Goal: Transaction & Acquisition: Obtain resource

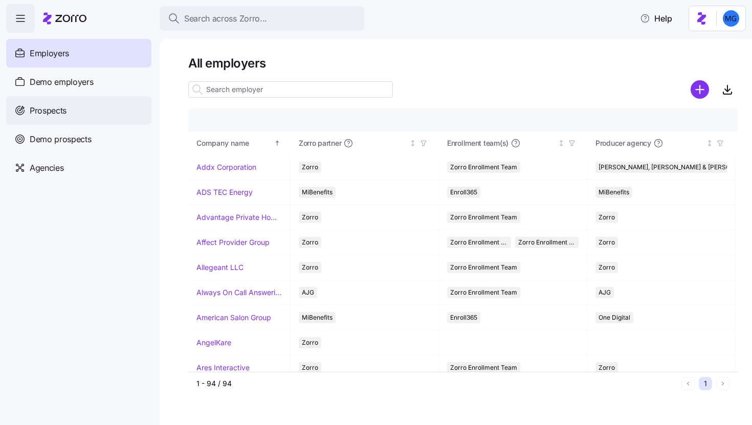
click at [59, 111] on span "Prospects" at bounding box center [48, 110] width 37 height 13
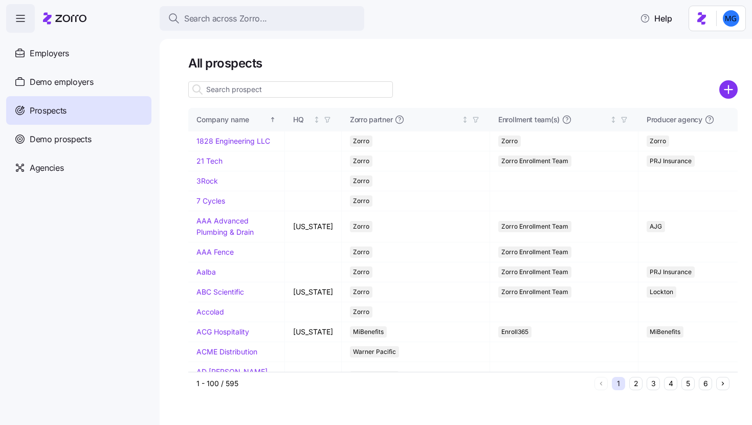
click at [310, 86] on input at bounding box center [290, 89] width 205 height 16
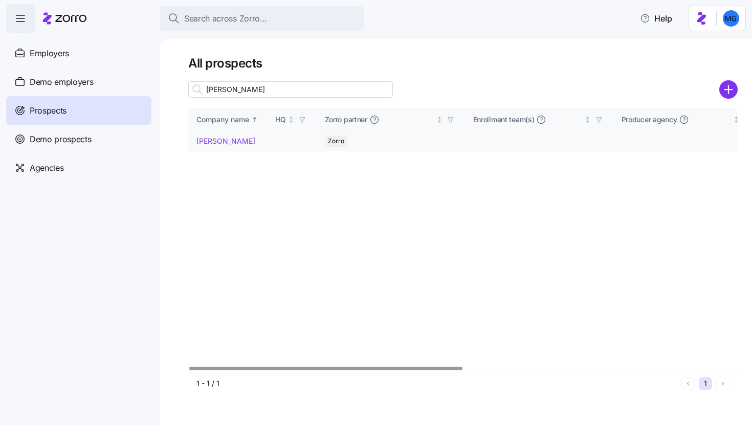
type input "erika"
click at [214, 140] on link "[PERSON_NAME]" at bounding box center [225, 141] width 59 height 9
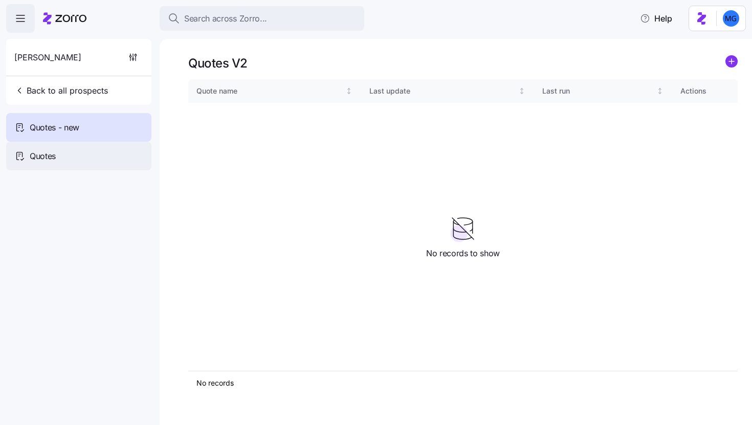
click at [79, 156] on div "Quotes" at bounding box center [78, 156] width 145 height 29
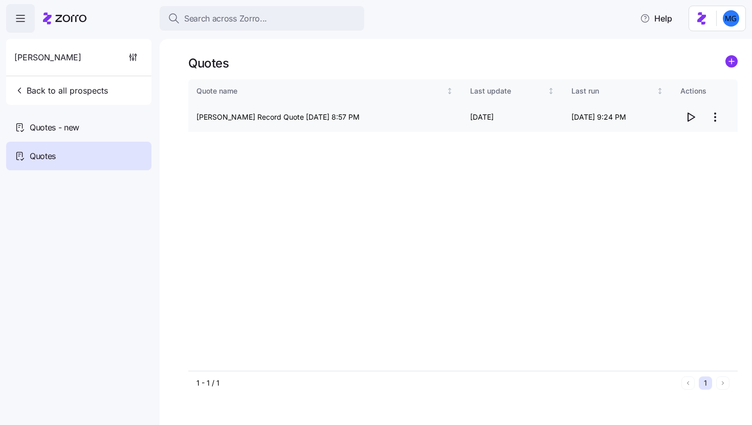
click at [689, 117] on icon "button" at bounding box center [691, 117] width 12 height 12
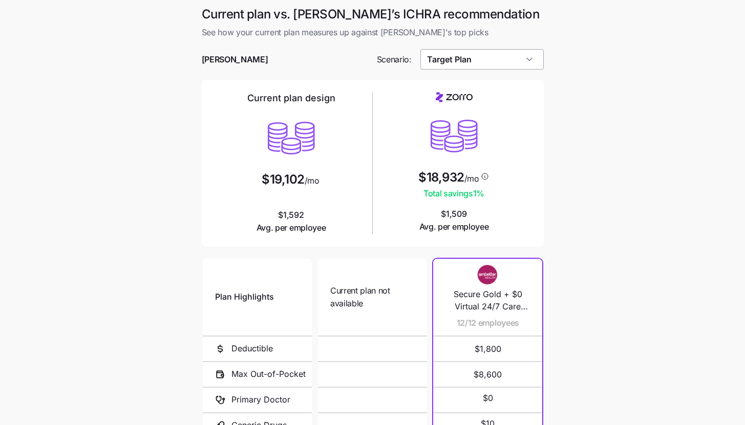
click at [537, 64] on input "Target Plan" at bounding box center [481, 59] width 123 height 20
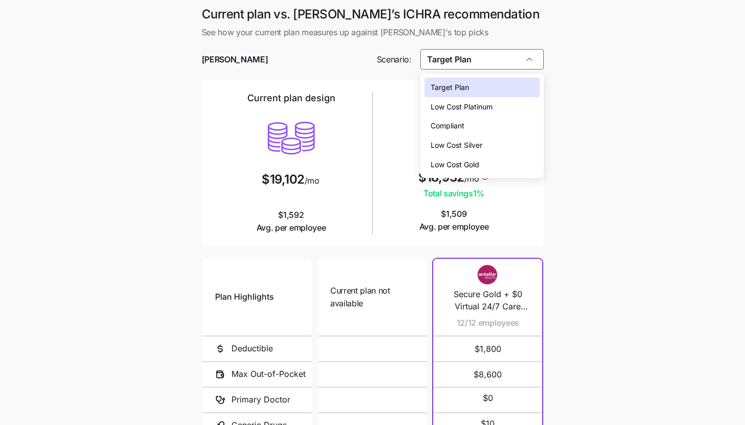
click at [521, 149] on div "Low Cost Silver" at bounding box center [481, 145] width 115 height 19
type input "Low Cost Silver"
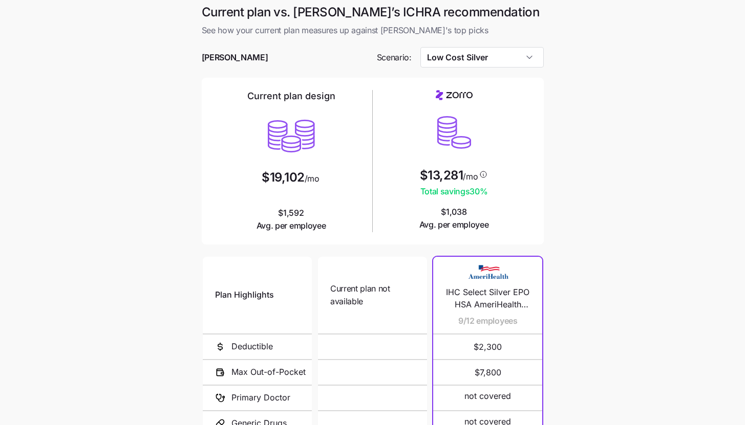
scroll to position [133, 0]
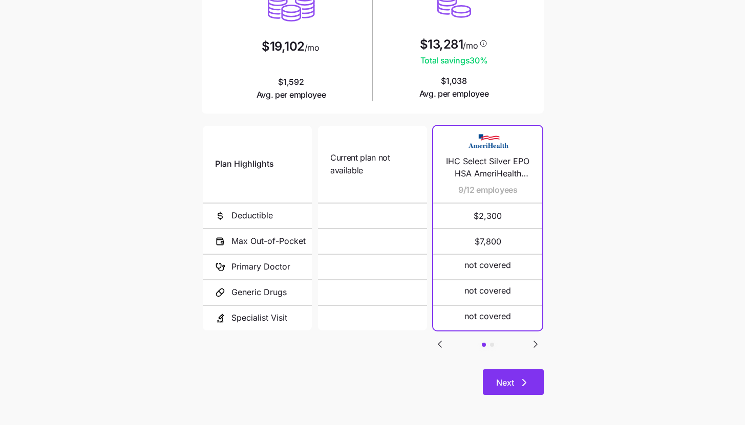
click at [527, 377] on icon "button" at bounding box center [524, 383] width 12 height 12
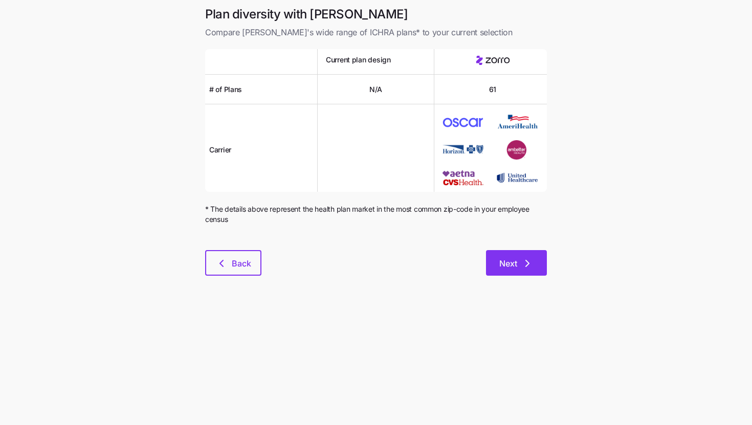
click at [513, 269] on span "Next" at bounding box center [508, 263] width 18 height 12
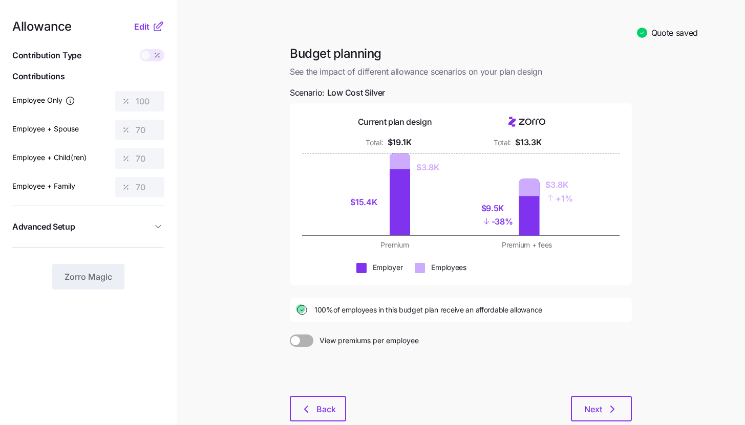
click at [155, 219] on button "Advanced Setup" at bounding box center [88, 226] width 152 height 25
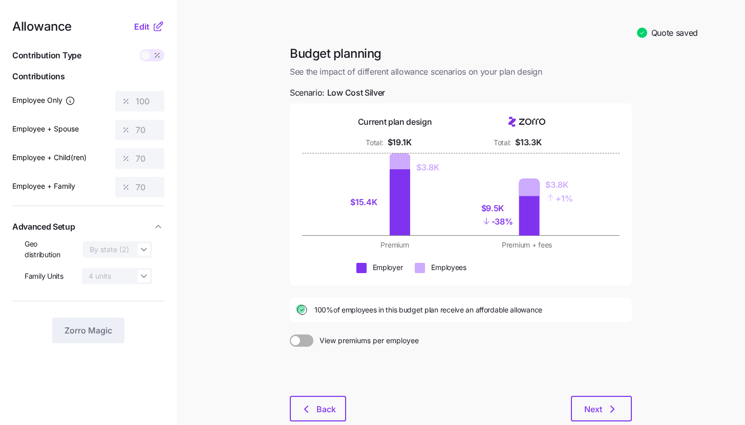
click at [156, 30] on icon at bounding box center [157, 27] width 7 height 7
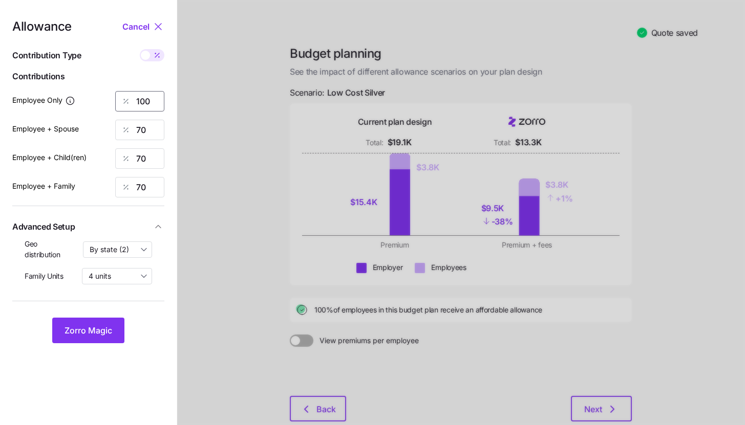
click at [154, 94] on input "100" at bounding box center [139, 101] width 49 height 20
type input "50"
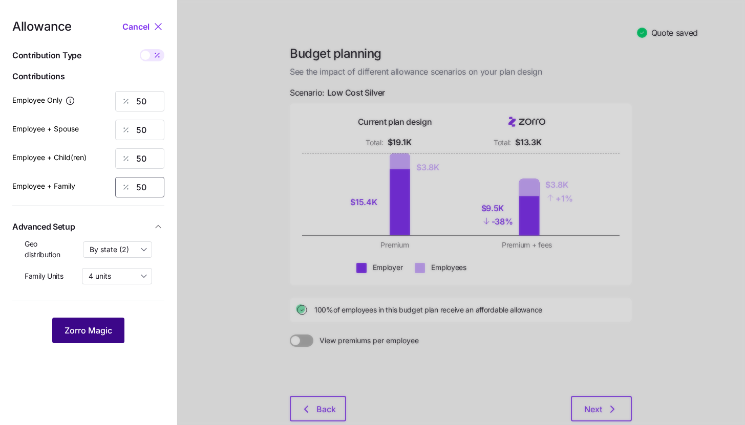
type input "50"
click at [90, 330] on span "Zorro Magic" at bounding box center [88, 330] width 48 height 12
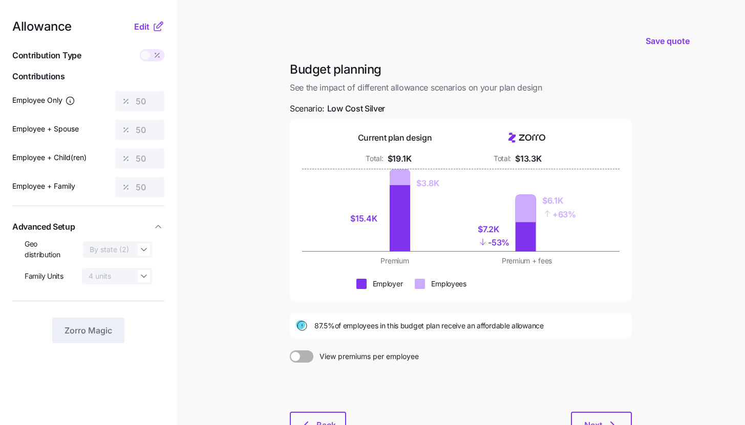
click at [155, 34] on div "Allowance Edit Contribution Type Use classes Contributions Employee Only 50 Emp…" at bounding box center [88, 181] width 152 height 323
click at [154, 31] on icon at bounding box center [157, 27] width 7 height 7
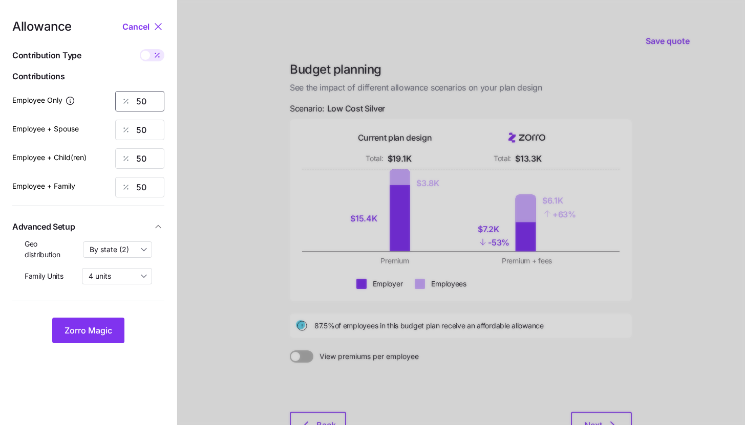
click at [152, 96] on input "50" at bounding box center [139, 101] width 49 height 20
type input "100"
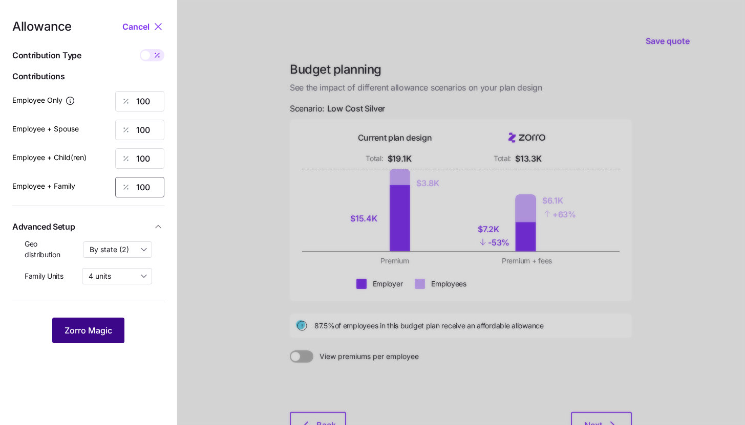
type input "100"
click at [101, 331] on span "Zorro Magic" at bounding box center [88, 330] width 48 height 12
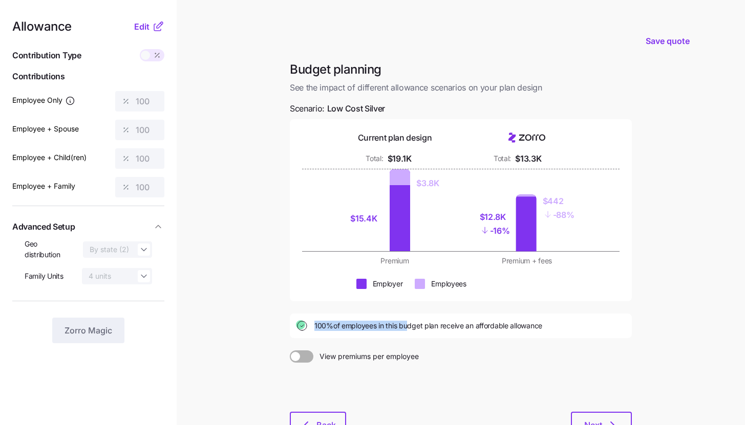
drag, startPoint x: 311, startPoint y: 326, endPoint x: 407, endPoint y: 326, distance: 96.2
click at [407, 326] on div "100% of employees in this budget plan receive an affordable allowance" at bounding box center [461, 326] width 330 height 12
click at [466, 349] on div "Budget planning See the impact of different allowance scenarios on your plan de…" at bounding box center [460, 255] width 358 height 388
click at [460, 353] on label "View premiums per employee" at bounding box center [461, 357] width 342 height 12
click at [290, 351] on input "View premiums per employee" at bounding box center [290, 351] width 0 height 0
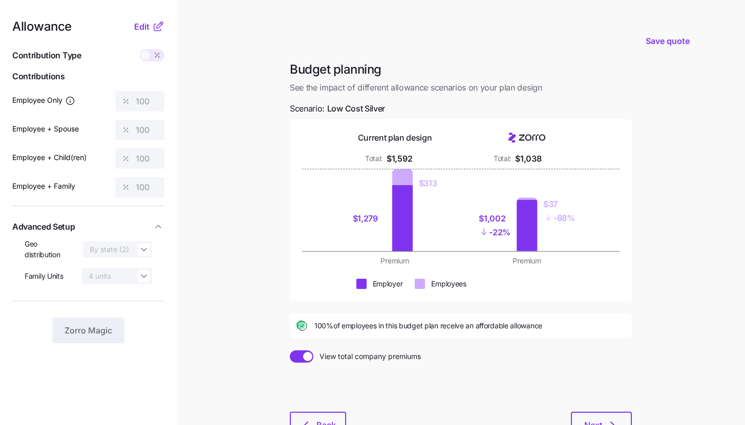
click at [309, 361] on span at bounding box center [307, 356] width 9 height 9
click at [290, 351] on input "View total company premiums" at bounding box center [290, 351] width 0 height 0
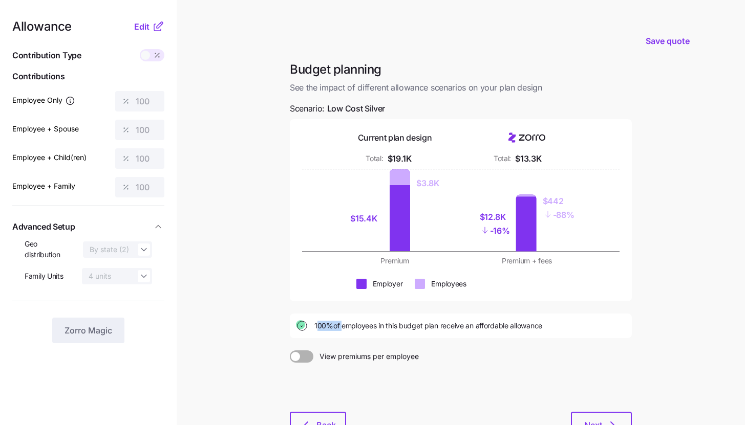
drag, startPoint x: 316, startPoint y: 324, endPoint x: 341, endPoint y: 324, distance: 25.1
click at [341, 324] on span "100% of employees in this budget plan receive an affordable allowance" at bounding box center [428, 326] width 228 height 10
click at [383, 328] on span "100% of employees in this budget plan receive an affordable allowance" at bounding box center [428, 326] width 228 height 10
click at [156, 24] on icon at bounding box center [157, 27] width 7 height 7
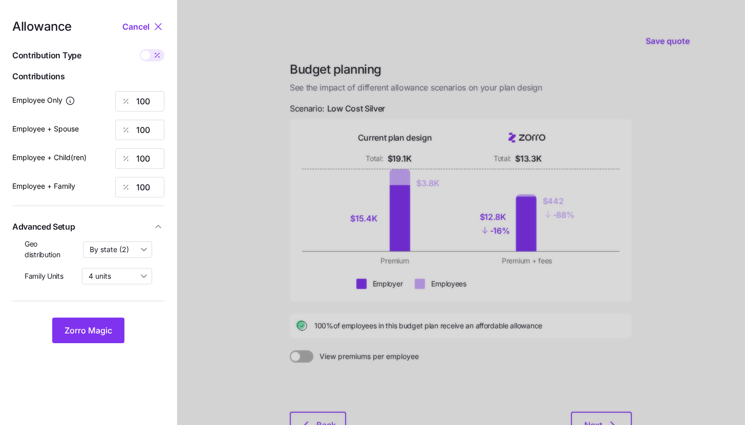
click at [158, 55] on icon at bounding box center [157, 55] width 4 height 4
click at [140, 49] on input "checkbox" at bounding box center [140, 49] width 0 height 0
type input "638"
type input "1276"
type input "1005"
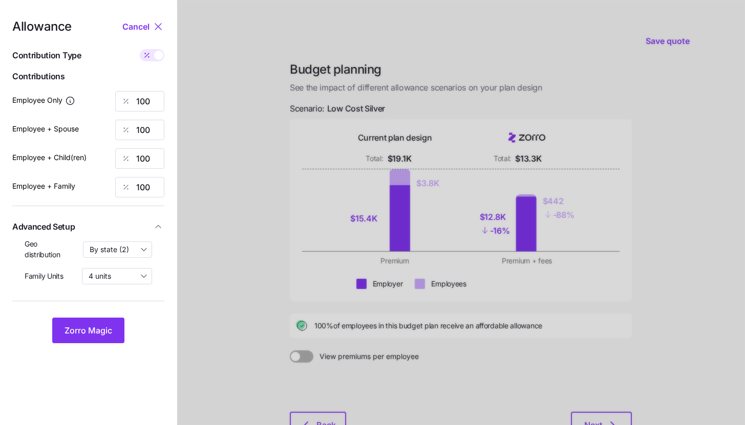
type input "1643"
click at [151, 58] on span at bounding box center [147, 55] width 14 height 12
click at [140, 49] on input "checkbox" at bounding box center [140, 49] width 0 height 0
type input "100"
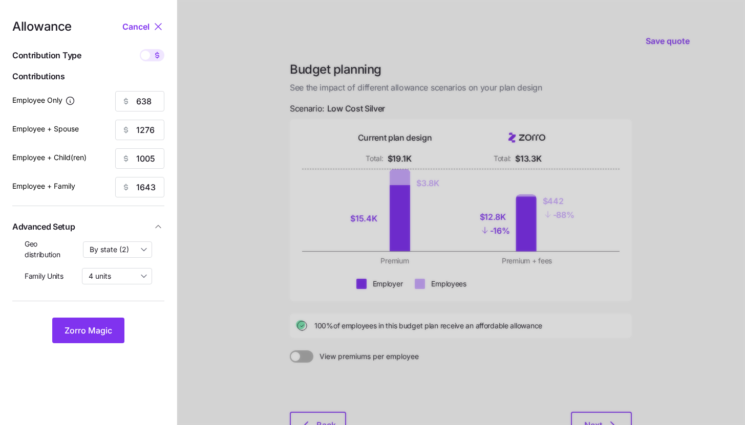
type input "100"
click at [152, 111] on input "100" at bounding box center [139, 101] width 49 height 20
type input "70"
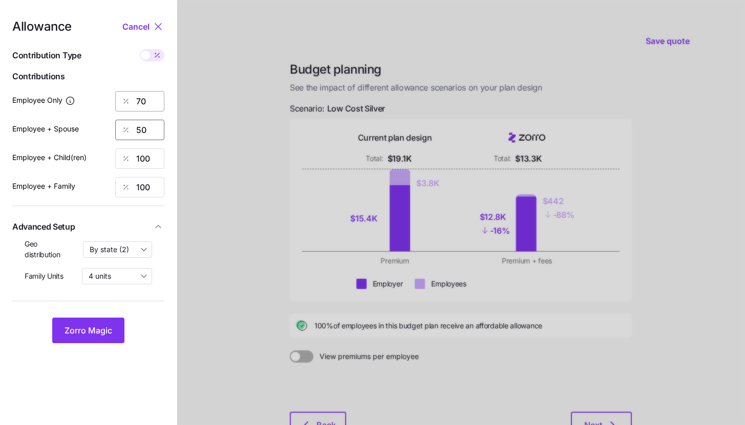
type input "50"
click at [98, 330] on span "Zorro Magic" at bounding box center [88, 330] width 48 height 12
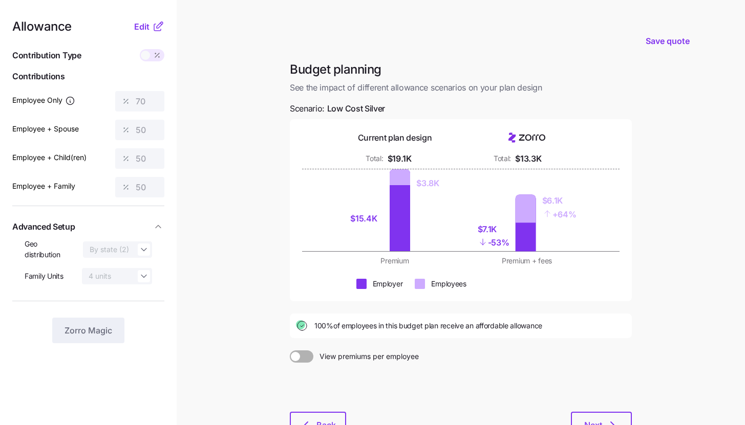
click at [152, 24] on icon at bounding box center [158, 26] width 12 height 12
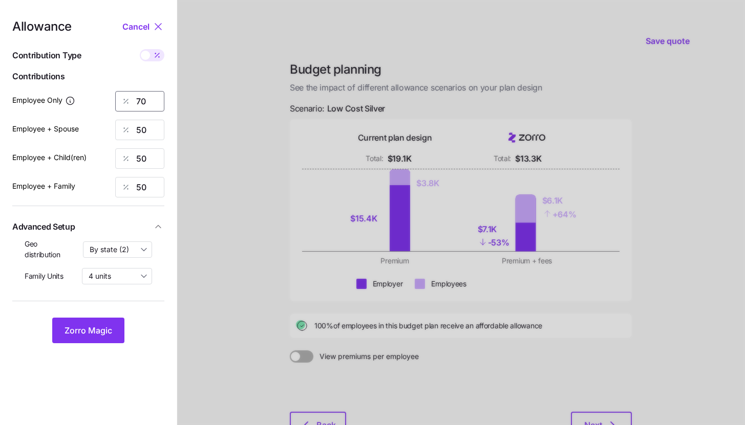
click at [162, 102] on input "70" at bounding box center [139, 101] width 49 height 20
type input "95"
click at [83, 337] on button "Zorro Magic" at bounding box center [88, 331] width 72 height 26
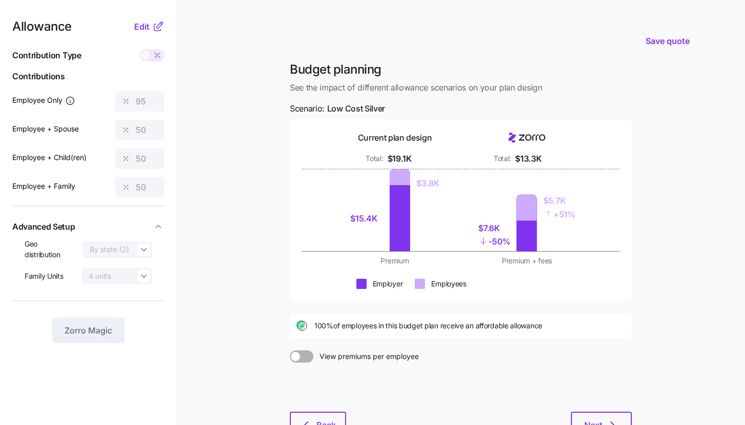
click at [154, 24] on icon at bounding box center [158, 26] width 12 height 12
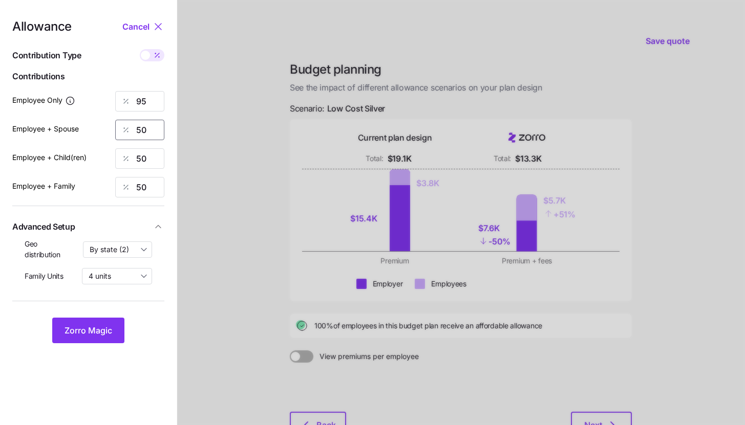
click at [146, 127] on input "50" at bounding box center [139, 130] width 49 height 20
type input "95"
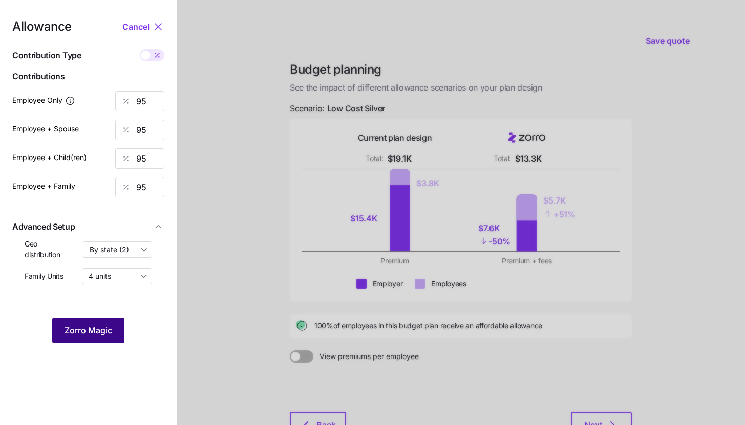
click at [103, 328] on span "Zorro Magic" at bounding box center [88, 330] width 48 height 12
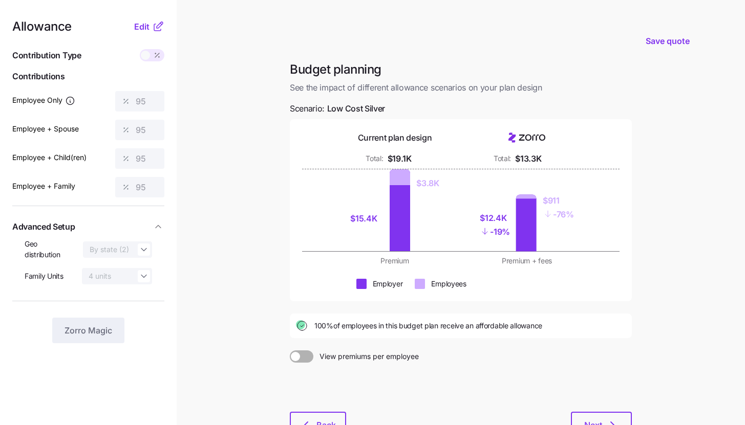
click at [152, 26] on icon at bounding box center [158, 26] width 12 height 12
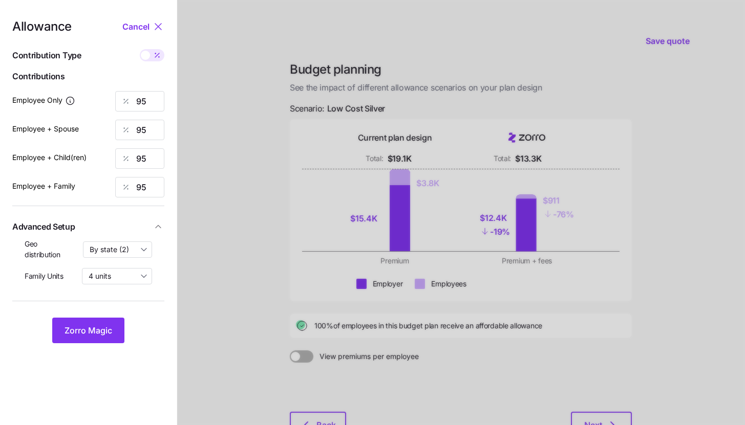
click at [157, 59] on span at bounding box center [157, 55] width 14 height 12
click at [140, 49] on input "checkbox" at bounding box center [140, 49] width 0 height 0
type input "606"
type input "1212"
type input "955"
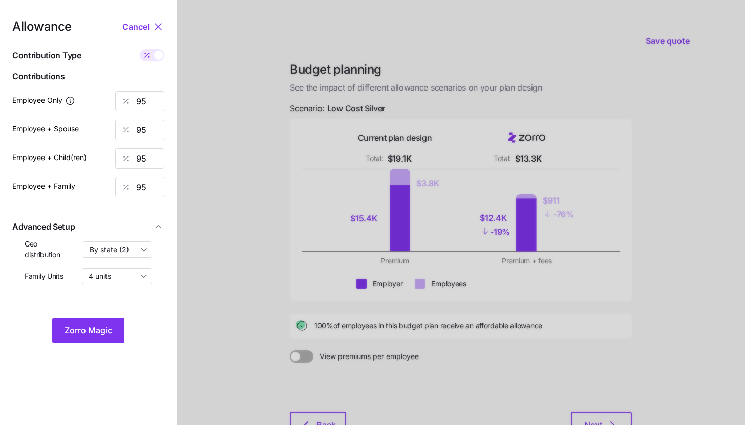
type input "1560"
click at [150, 125] on input "1212" at bounding box center [139, 130] width 49 height 20
type input "606"
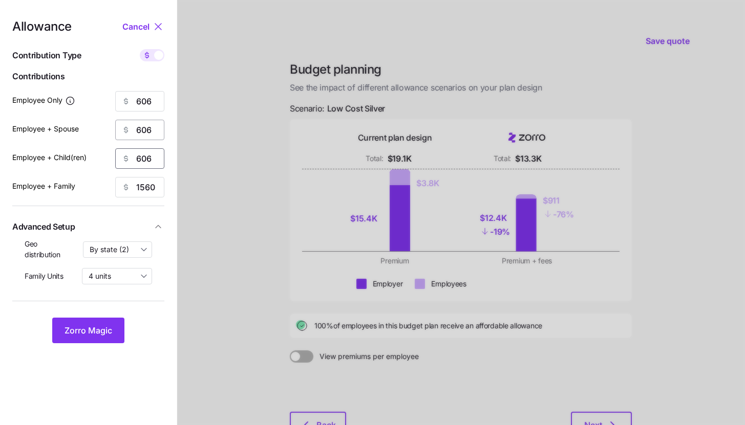
type input "606"
click at [103, 323] on button "Zorro Magic" at bounding box center [88, 331] width 72 height 26
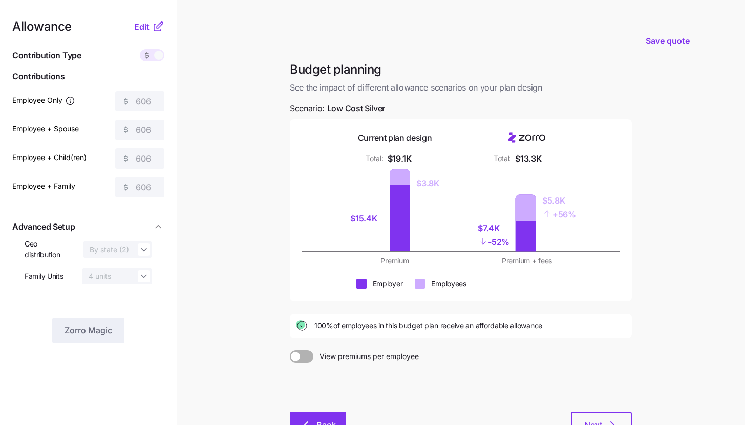
click at [319, 420] on span "Back" at bounding box center [325, 425] width 19 height 12
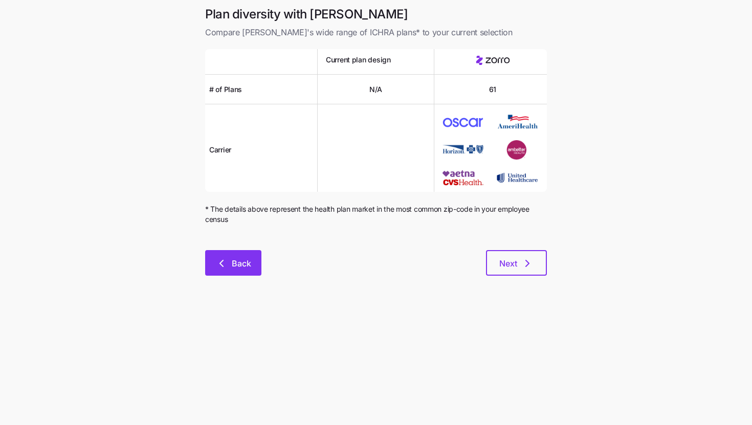
click at [227, 265] on icon "button" at bounding box center [221, 263] width 12 height 12
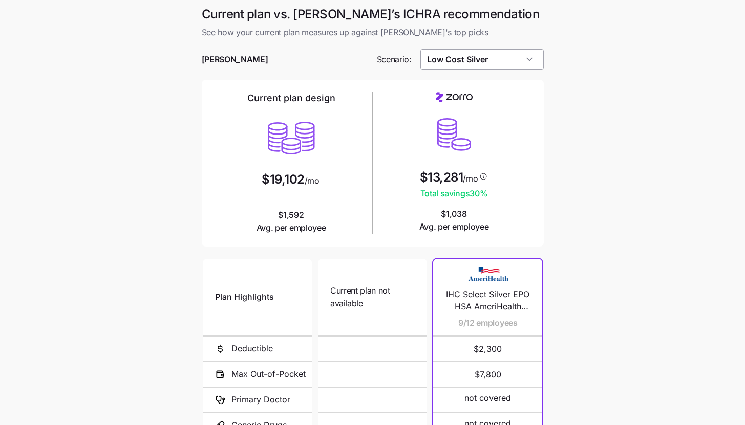
click at [512, 59] on input "Low Cost Silver" at bounding box center [481, 59] width 123 height 20
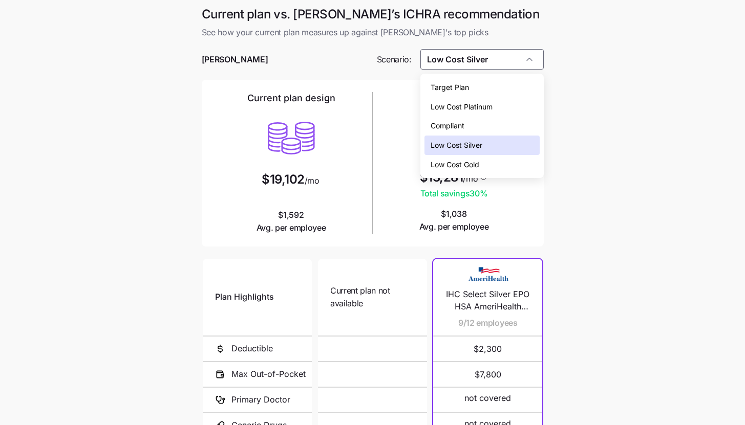
click at [491, 160] on div "Low Cost Gold" at bounding box center [481, 164] width 115 height 19
type input "Low Cost Gold"
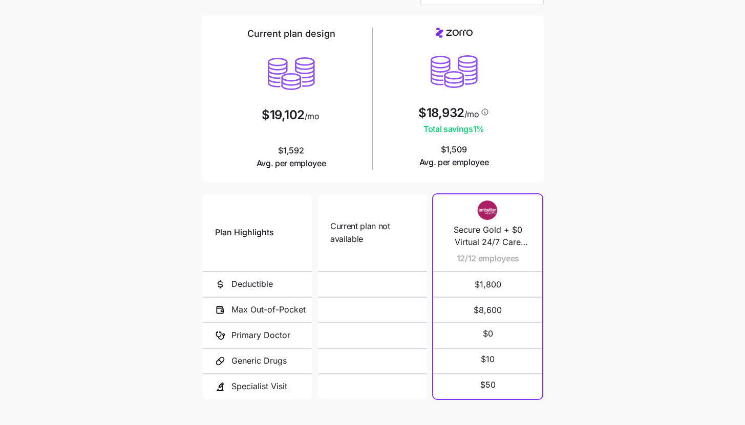
scroll to position [89, 0]
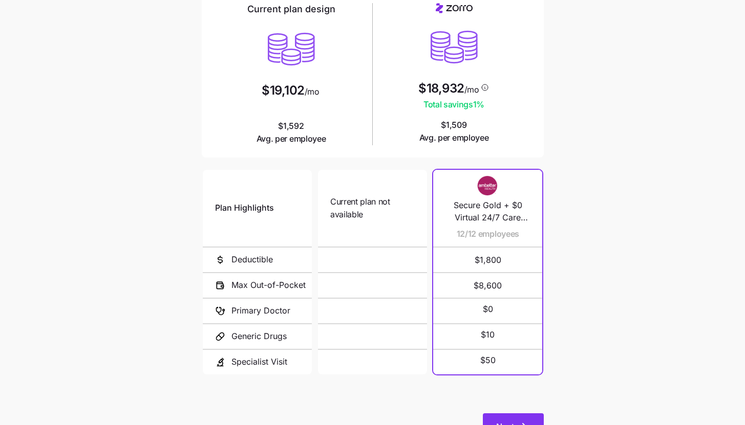
click at [532, 421] on button "Next" at bounding box center [513, 426] width 61 height 26
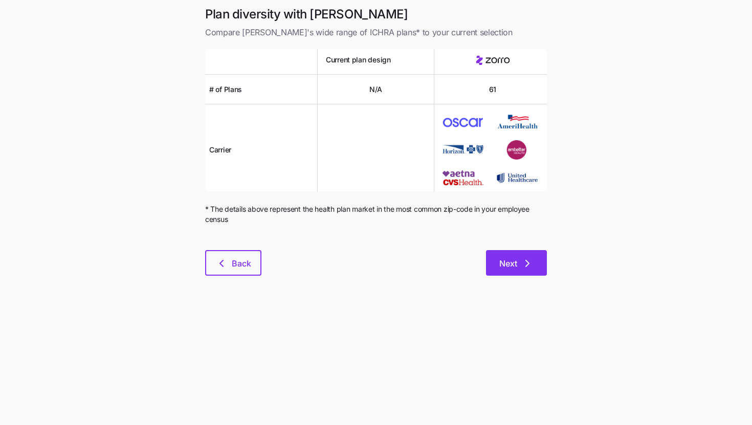
click at [486, 269] on button "Next" at bounding box center [516, 263] width 61 height 26
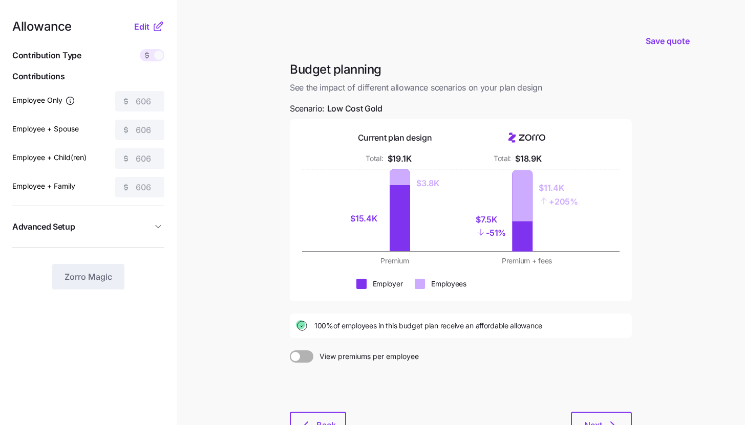
click at [155, 28] on icon at bounding box center [158, 26] width 12 height 12
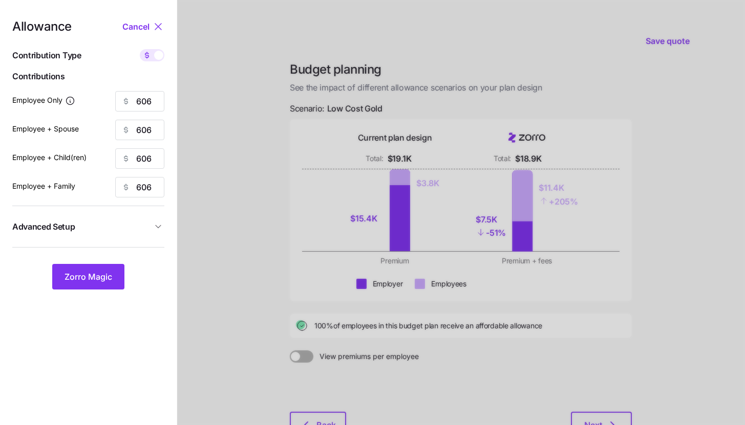
click at [154, 54] on span at bounding box center [158, 55] width 9 height 9
click at [140, 49] on input "checkbox" at bounding box center [140, 49] width 0 height 0
type input "65"
type input "33"
type input "41"
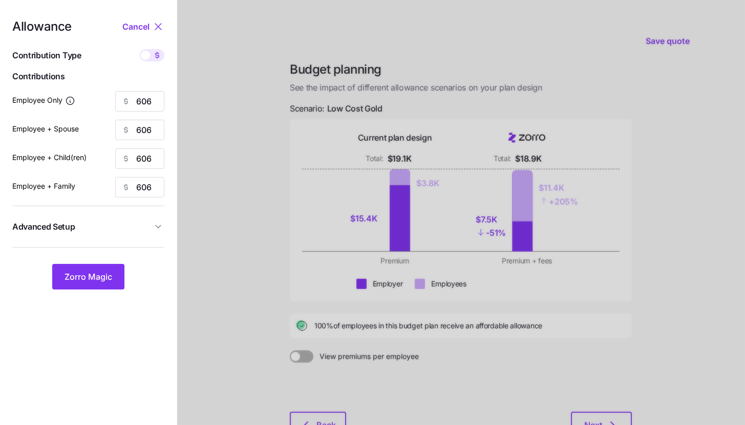
type input "25"
click at [148, 105] on input "65" at bounding box center [139, 101] width 49 height 20
click at [76, 271] on span "Zorro Magic" at bounding box center [88, 277] width 48 height 12
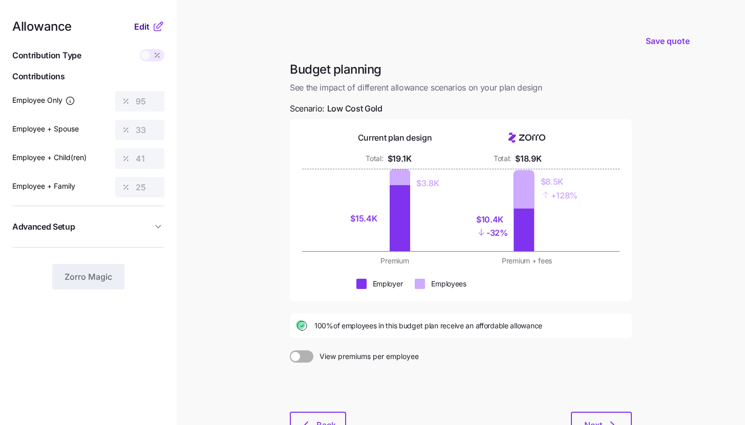
click at [138, 24] on span "Edit" at bounding box center [141, 26] width 15 height 12
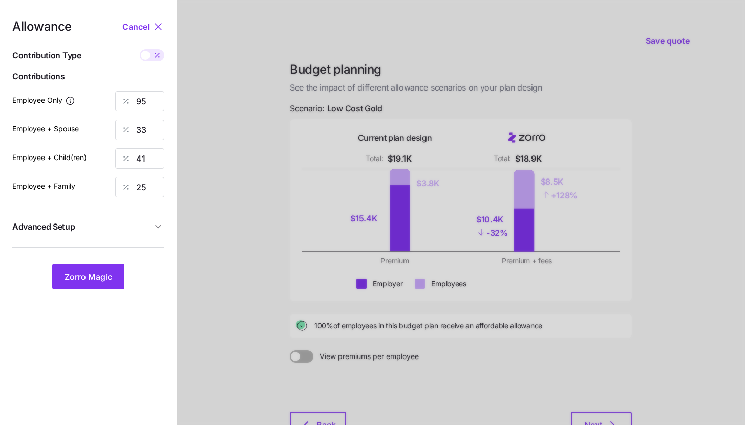
drag, startPoint x: 157, startPoint y: 55, endPoint x: 157, endPoint y: 73, distance: 18.4
click at [157, 55] on icon at bounding box center [157, 55] width 4 height 4
click at [140, 49] on input "checkbox" at bounding box center [140, 49] width 0 height 0
type input "882"
type input "606"
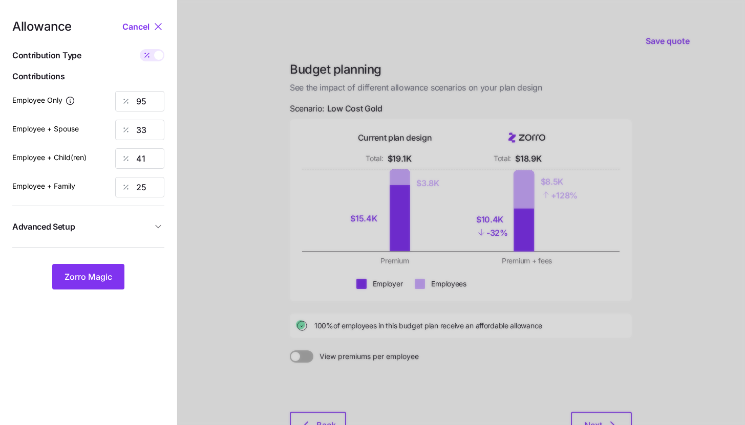
type input "606"
click at [157, 135] on input "606" at bounding box center [139, 130] width 49 height 20
type input "882"
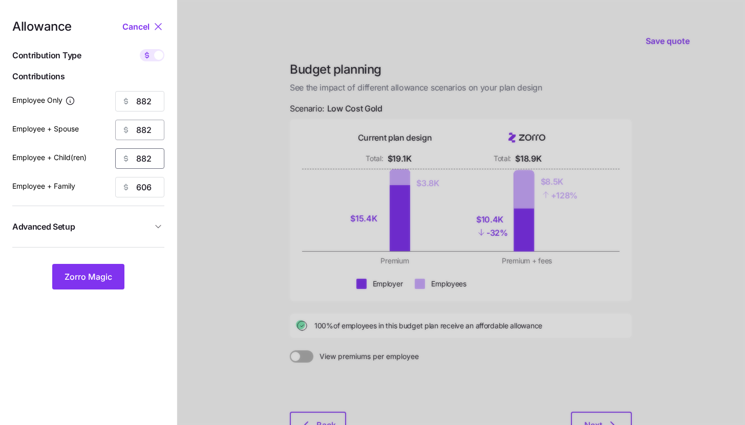
type input "882"
click at [135, 229] on span "Advanced Setup" at bounding box center [82, 227] width 140 height 13
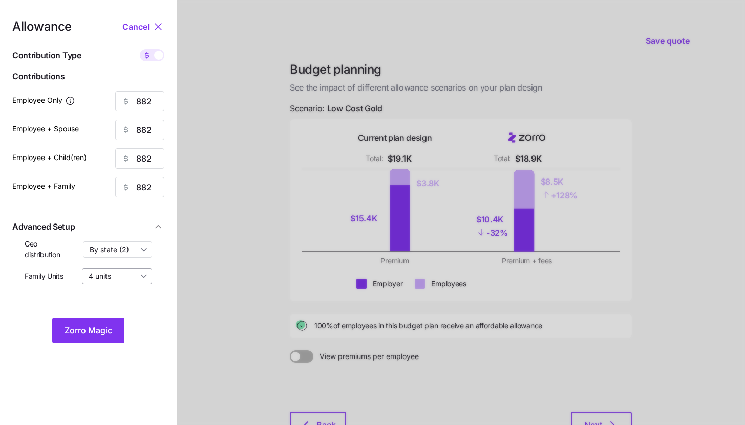
click at [131, 276] on input "4 units" at bounding box center [117, 276] width 70 height 16
click at [120, 300] on div "8 units" at bounding box center [117, 301] width 62 height 17
type input "8 units"
click at [129, 250] on input "By state (2)" at bounding box center [118, 250] width 70 height 16
click at [120, 290] on span "By area (2)" at bounding box center [111, 291] width 37 height 11
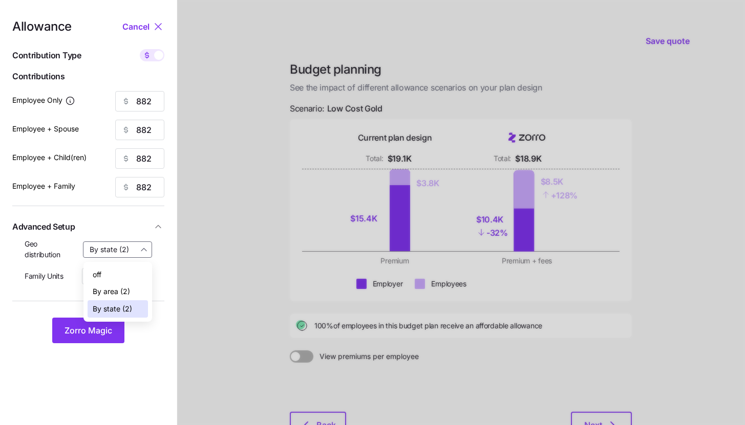
type input "By area (2)"
click at [110, 333] on span "Zorro Magic" at bounding box center [88, 330] width 48 height 12
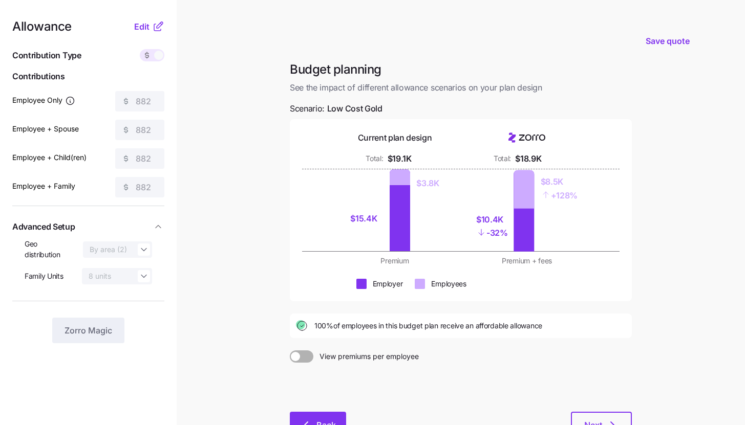
click at [320, 418] on button "Back" at bounding box center [318, 425] width 56 height 26
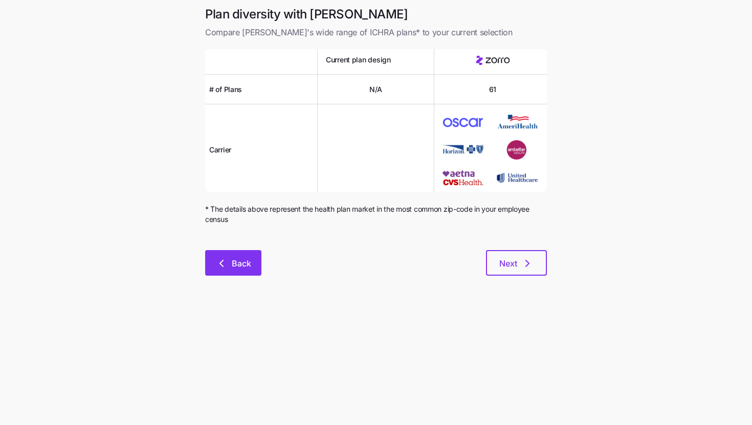
click at [253, 260] on button "Back" at bounding box center [233, 263] width 56 height 26
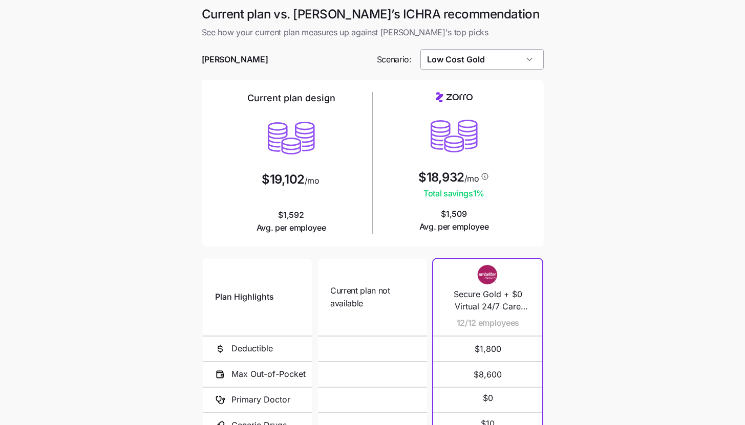
click at [503, 64] on input "Low Cost Gold" at bounding box center [481, 59] width 123 height 20
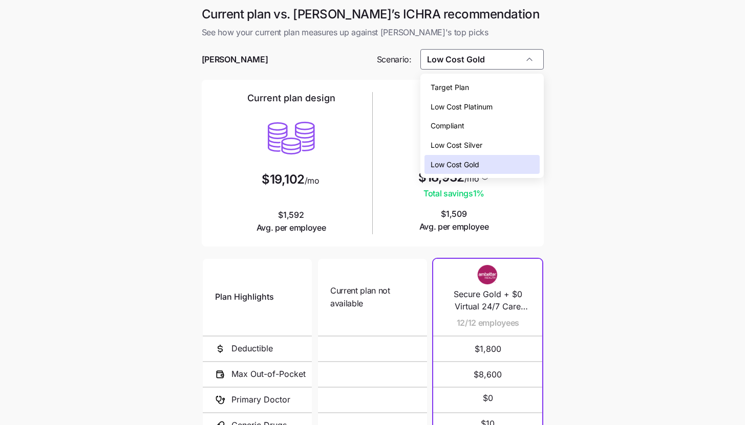
click at [493, 139] on div "Low Cost Silver" at bounding box center [481, 145] width 115 height 19
type input "Low Cost Silver"
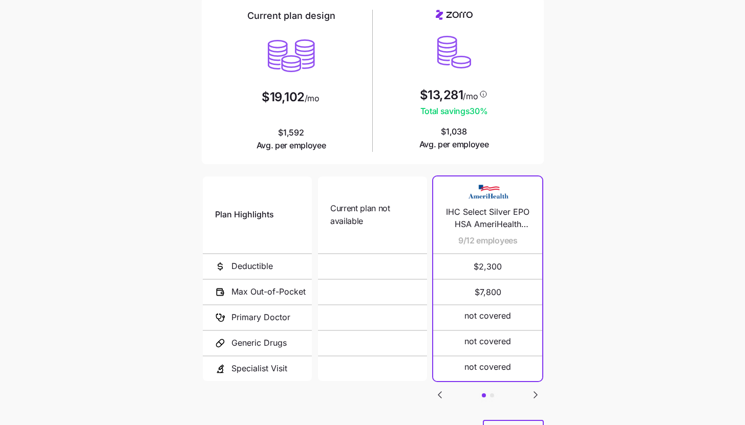
scroll to position [133, 0]
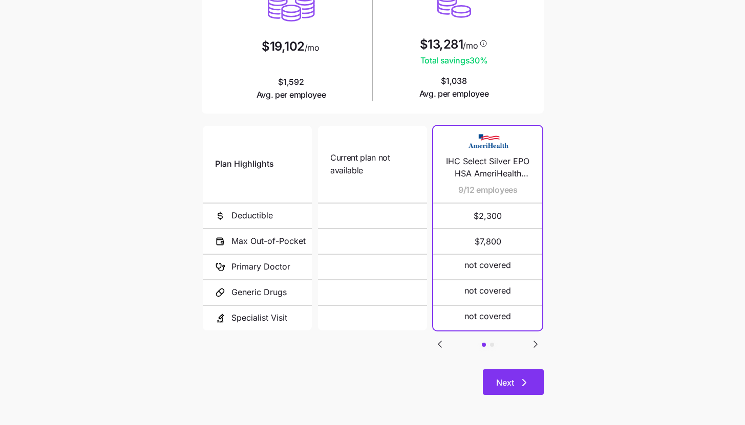
click at [534, 373] on button "Next" at bounding box center [513, 382] width 61 height 26
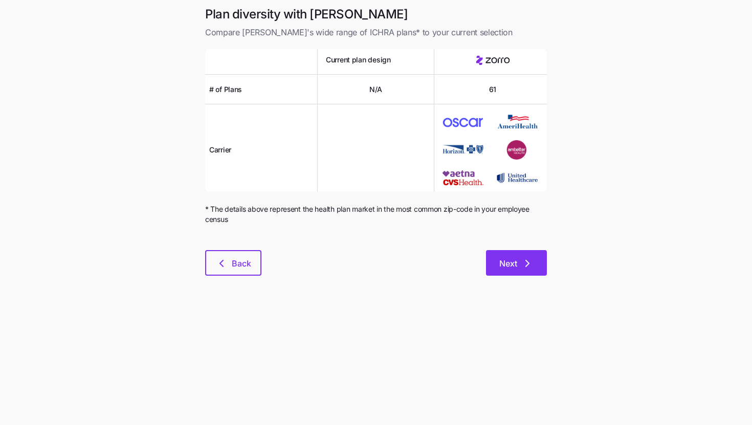
click at [543, 265] on button "Next" at bounding box center [516, 263] width 61 height 26
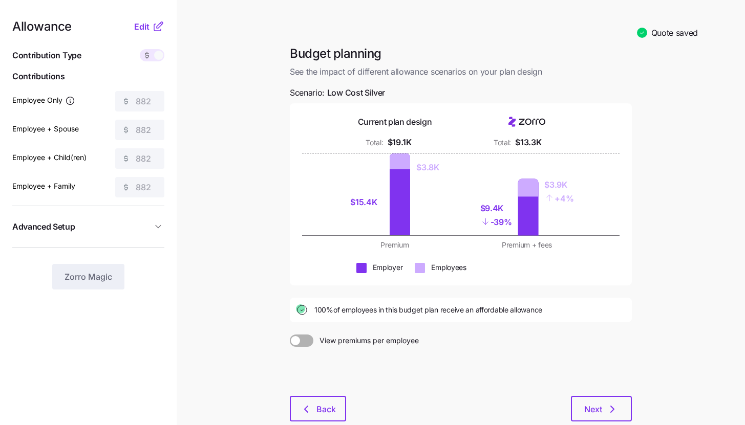
click at [598, 393] on div at bounding box center [461, 371] width 342 height 49
click at [598, 400] on button "Next" at bounding box center [601, 409] width 61 height 26
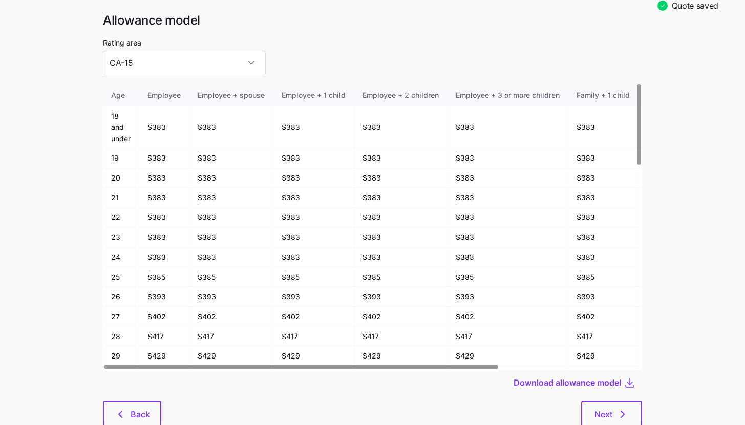
scroll to position [53, 0]
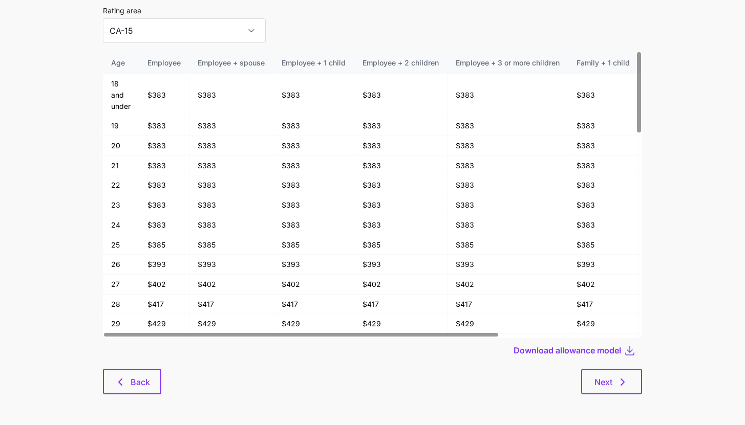
click at [626, 396] on div "Allowance model Rating area CA-15 Age Employee Employee + spouse Employee + 1 c…" at bounding box center [372, 193] width 555 height 427
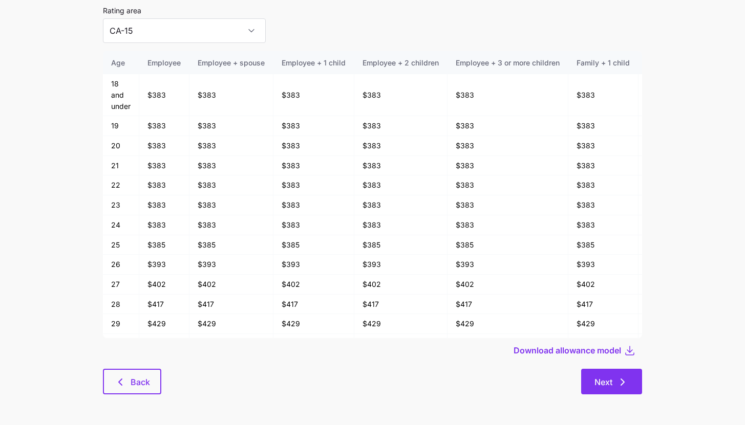
click at [622, 391] on button "Next" at bounding box center [611, 382] width 61 height 26
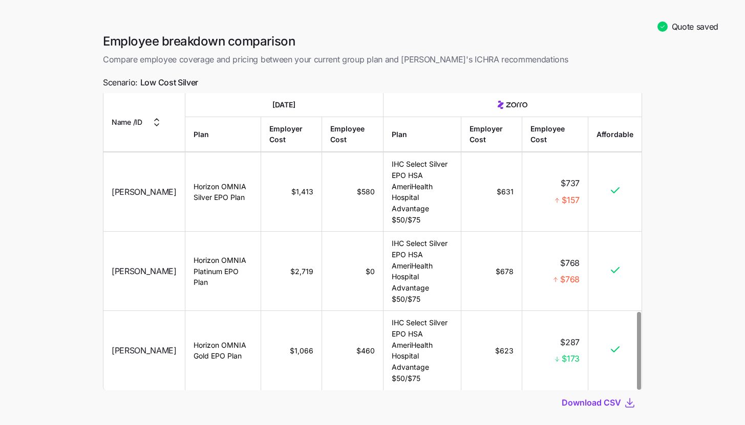
scroll to position [58, 0]
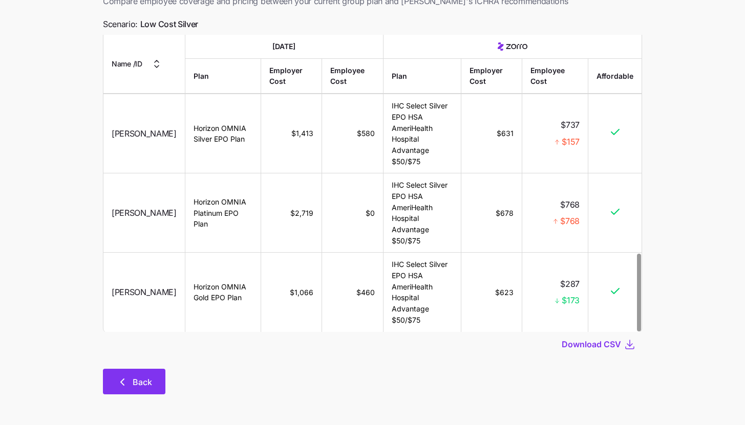
click at [151, 384] on button "Back" at bounding box center [134, 382] width 62 height 26
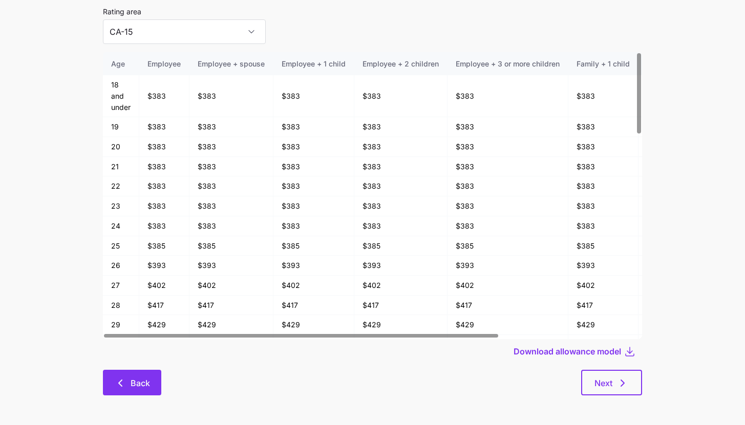
scroll to position [53, 0]
click at [134, 384] on span "Back" at bounding box center [139, 382] width 19 height 12
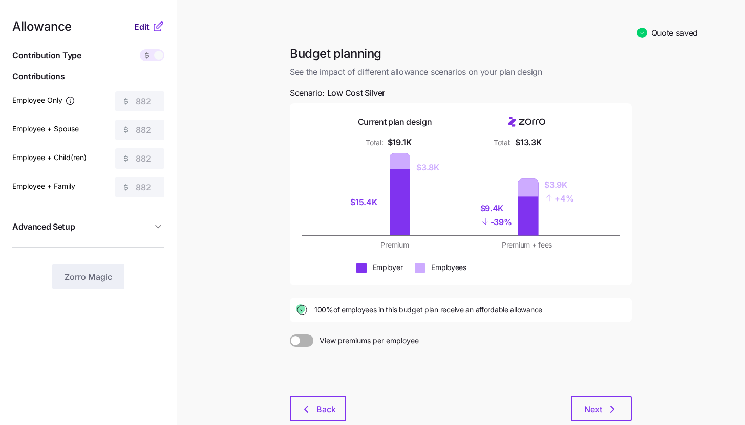
click at [150, 29] on button "Edit" at bounding box center [143, 26] width 18 height 12
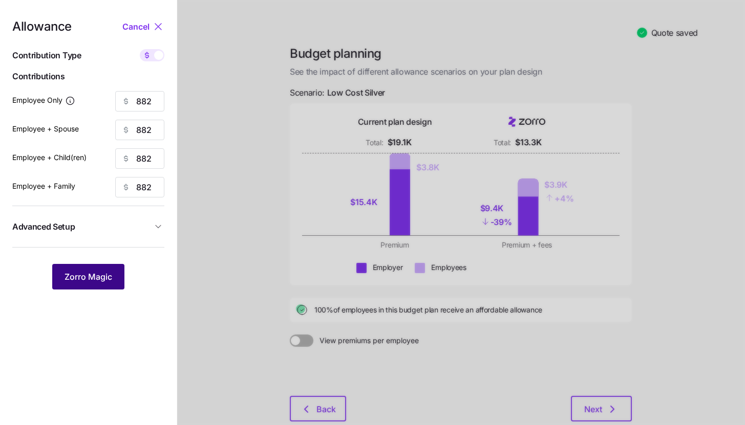
click at [106, 274] on span "Zorro Magic" at bounding box center [88, 277] width 48 height 12
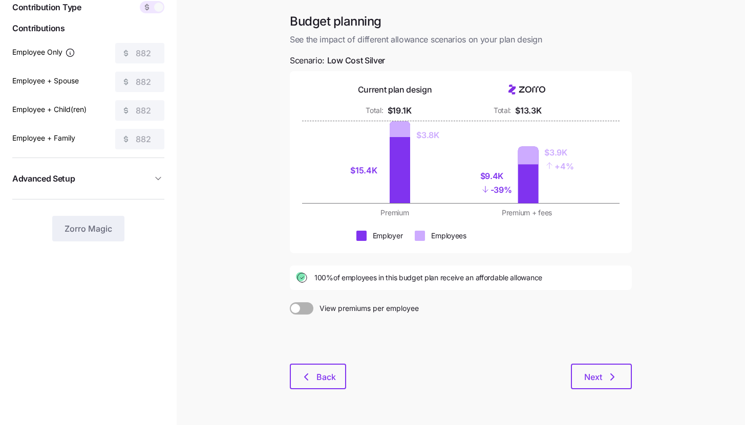
scroll to position [78, 0]
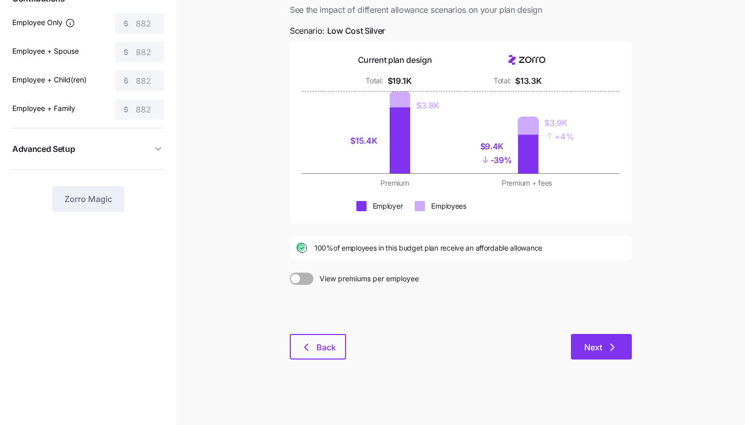
click at [609, 348] on icon "button" at bounding box center [612, 347] width 12 height 12
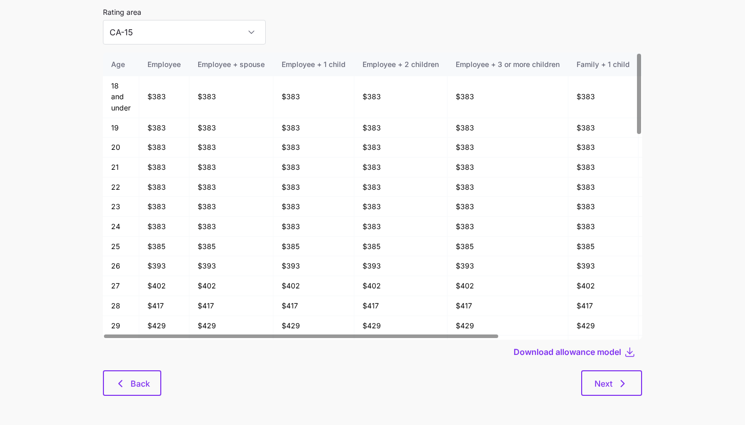
scroll to position [55, 0]
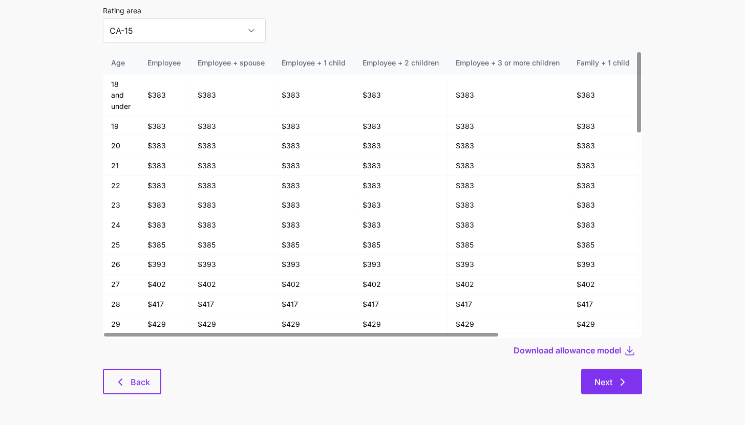
click at [611, 380] on span "Next" at bounding box center [603, 382] width 18 height 12
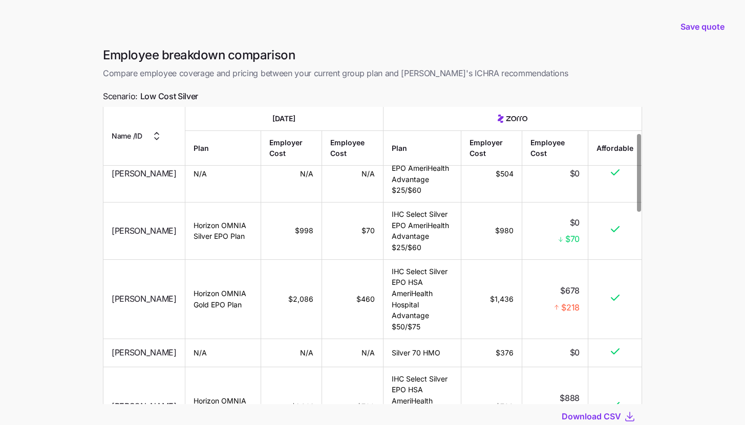
scroll to position [102, 0]
drag, startPoint x: 492, startPoint y: 298, endPoint x: 516, endPoint y: 298, distance: 23.5
click at [516, 298] on td "$1,436" at bounding box center [491, 297] width 61 height 79
click at [499, 309] on td "$1,436" at bounding box center [491, 297] width 61 height 79
drag, startPoint x: 492, startPoint y: 229, endPoint x: 512, endPoint y: 231, distance: 19.6
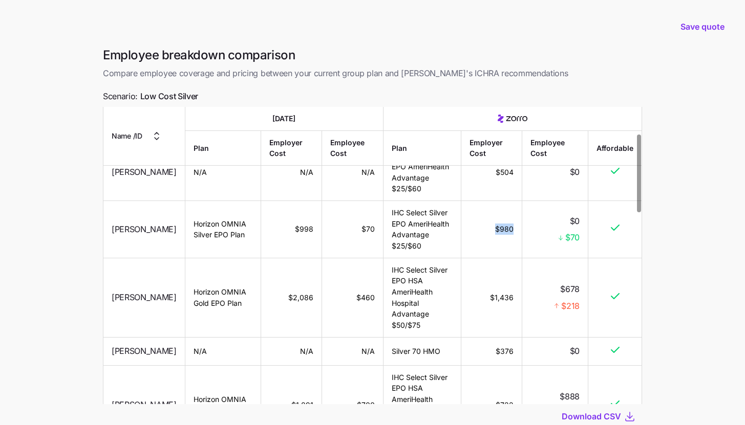
click at [512, 231] on td "$980" at bounding box center [491, 229] width 61 height 57
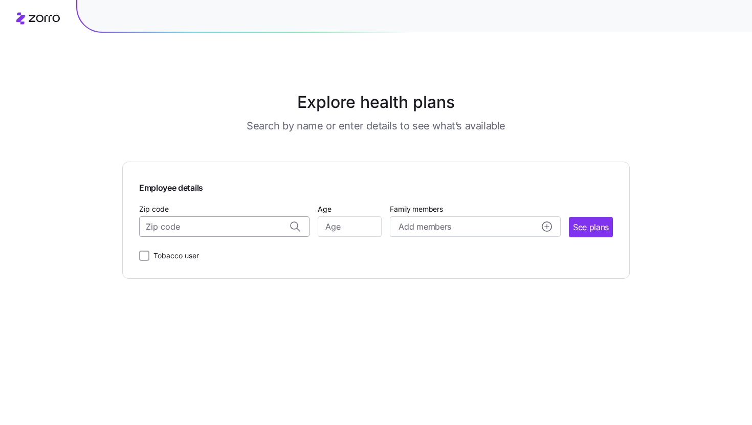
click at [246, 230] on input "Zip code" at bounding box center [224, 226] width 170 height 20
click at [207, 227] on input "Zip code" at bounding box center [224, 226] width 170 height 20
click at [214, 252] on span "07006, Essex County, NJ" at bounding box center [222, 254] width 143 height 13
type input "07006, Essex County, NJ"
click at [331, 235] on input "Age" at bounding box center [350, 226] width 64 height 20
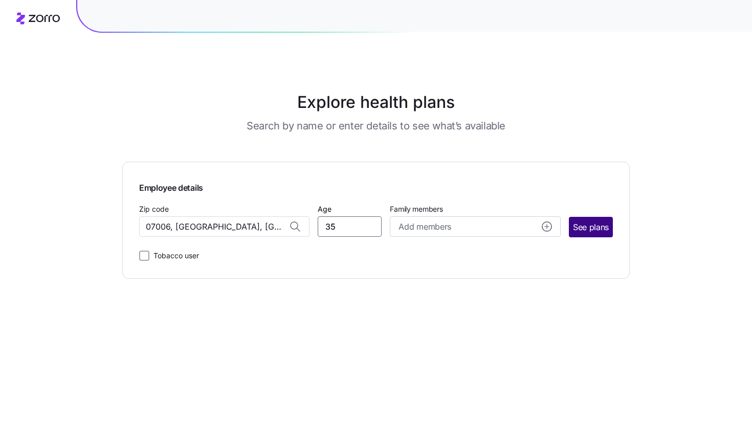
type input "35"
click at [591, 235] on button "See plans" at bounding box center [591, 227] width 44 height 20
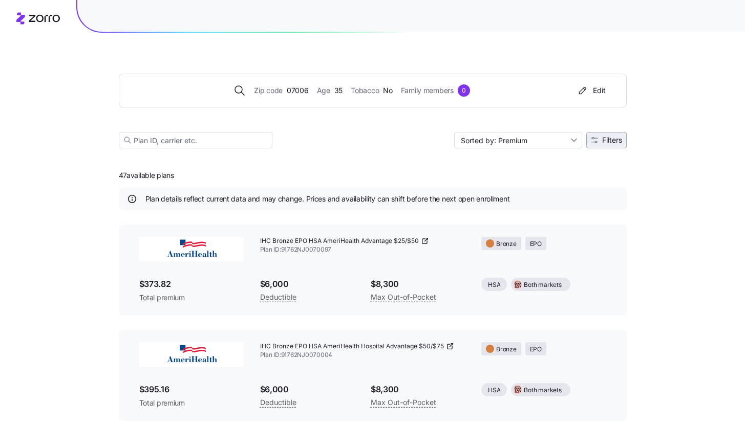
click at [601, 146] on button "Filters" at bounding box center [606, 140] width 40 height 16
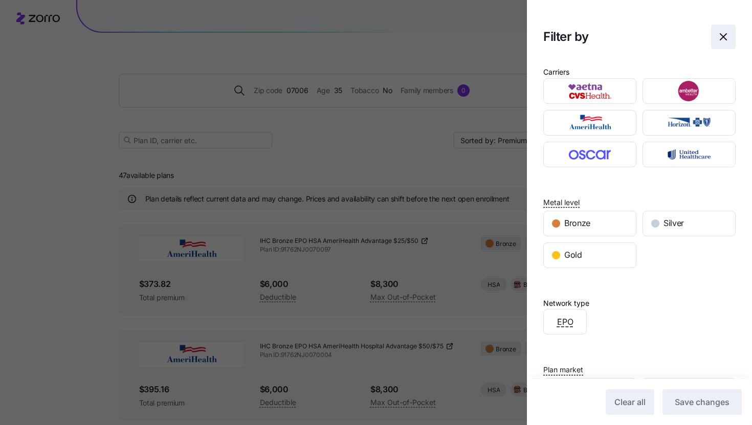
click at [719, 41] on icon "button" at bounding box center [723, 37] width 12 height 12
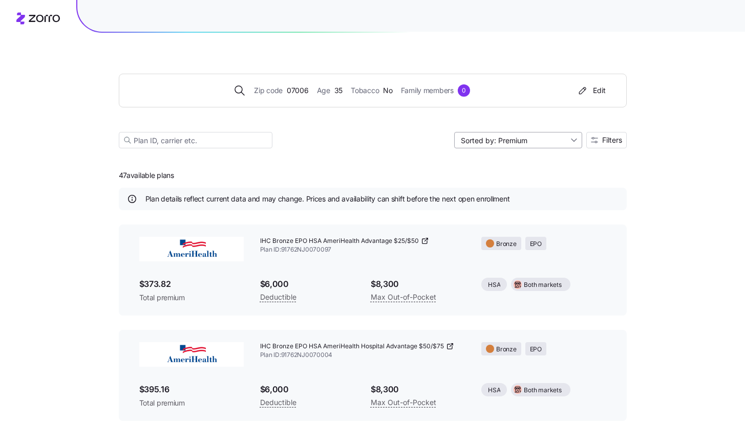
click at [510, 139] on input "Sorted by: Premium" at bounding box center [518, 140] width 128 height 16
click at [534, 187] on div "Max out of pocket" at bounding box center [517, 194] width 120 height 15
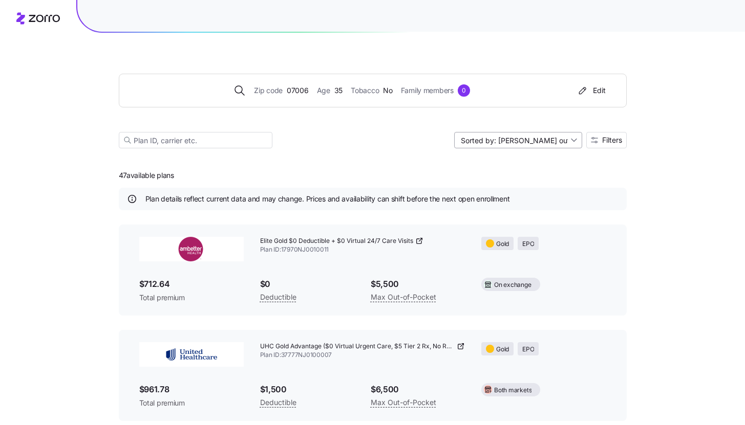
click at [537, 146] on input "Sorted by: Max out of pocket" at bounding box center [518, 140] width 128 height 16
click at [514, 166] on div "Premium" at bounding box center [517, 164] width 120 height 15
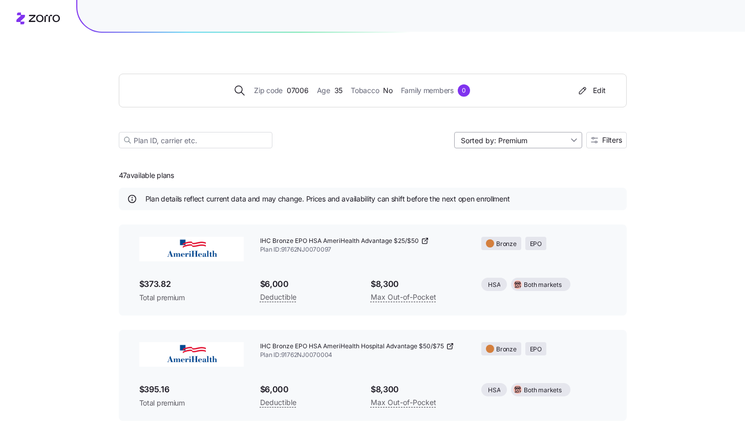
click at [517, 141] on input "Sorted by: Premium" at bounding box center [518, 140] width 128 height 16
click at [524, 178] on div "Deductible" at bounding box center [517, 179] width 120 height 15
type input "Sorted by: Deductible"
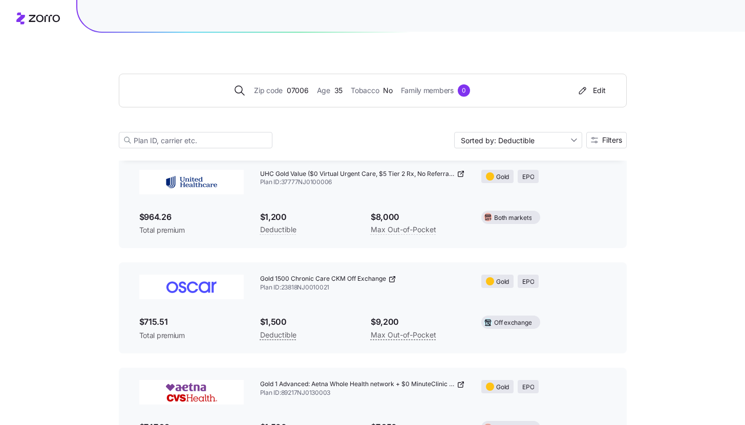
scroll to position [278, 0]
click at [460, 174] on icon at bounding box center [460, 173] width 8 height 8
click at [596, 93] on div "Edit" at bounding box center [590, 90] width 29 height 10
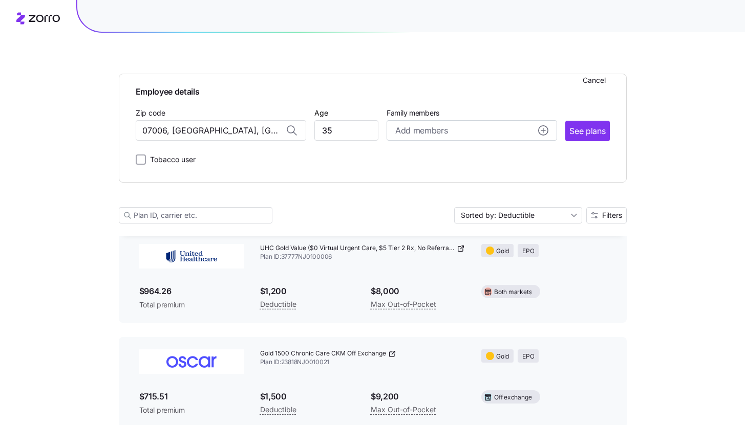
scroll to position [354, 0]
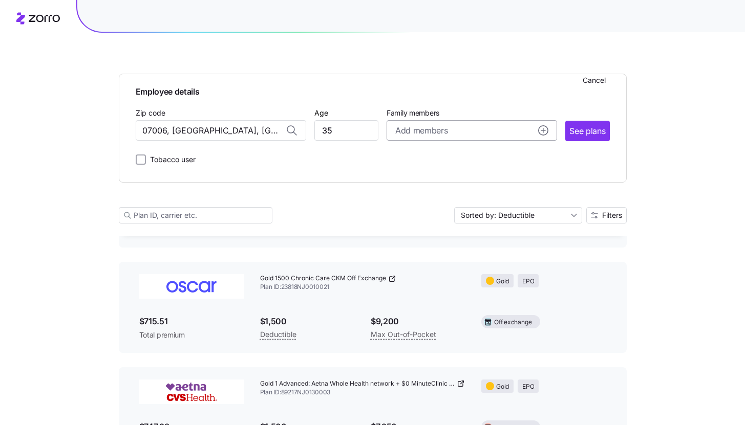
click at [462, 129] on div "Add members" at bounding box center [471, 130] width 153 height 13
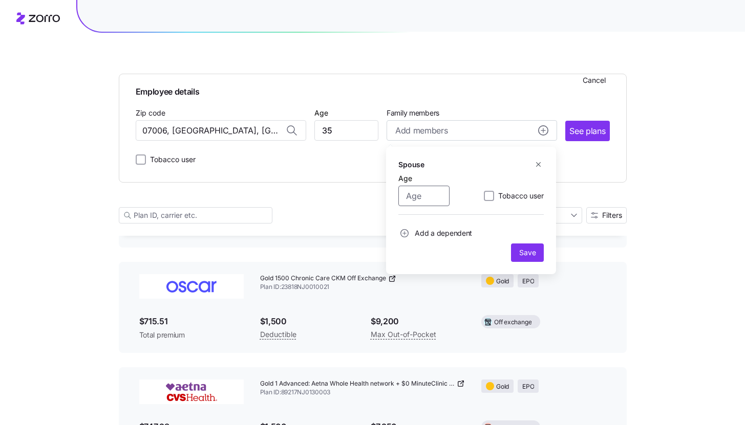
click at [423, 198] on input "Age" at bounding box center [423, 196] width 51 height 20
click at [431, 195] on input "410" at bounding box center [423, 196] width 51 height 20
type input "41"
click at [440, 235] on span "Add a dependent" at bounding box center [442, 233] width 57 height 10
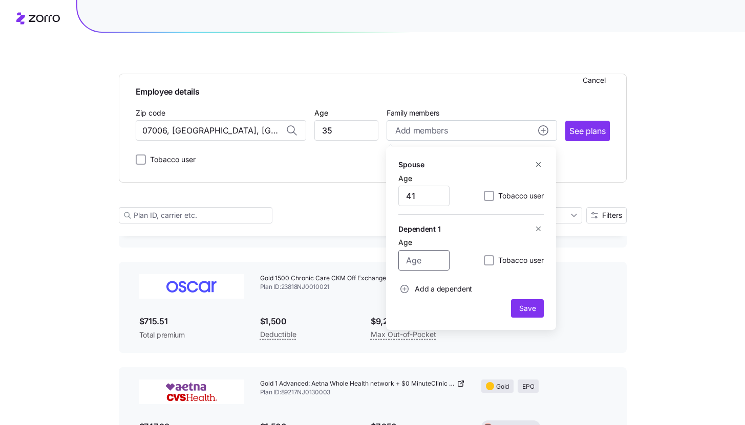
click at [433, 258] on input "Age" at bounding box center [423, 260] width 51 height 20
click at [339, 139] on input "35" at bounding box center [346, 130] width 64 height 20
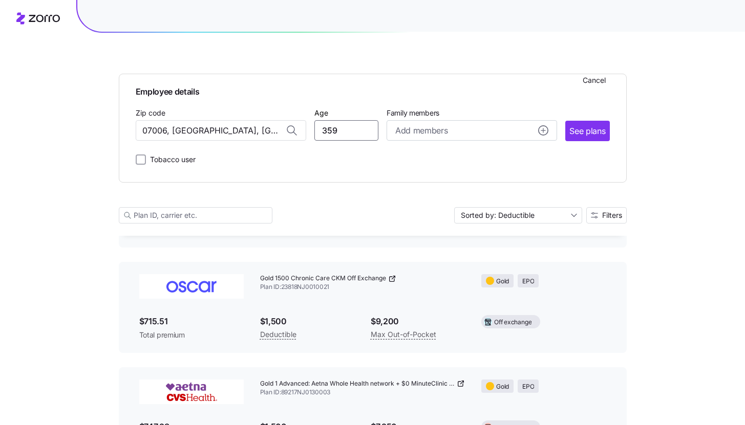
click at [337, 135] on input "359" at bounding box center [346, 130] width 64 height 20
type input "39"
click at [461, 134] on div "Add members" at bounding box center [471, 130] width 153 height 13
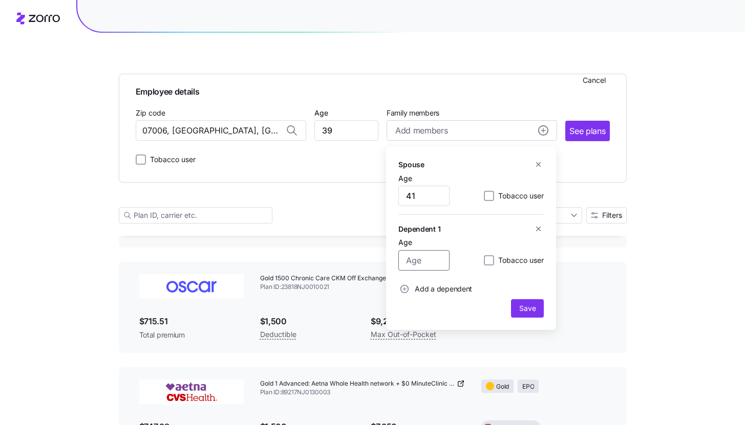
click at [438, 252] on input "Age" at bounding box center [423, 260] width 51 height 20
type input "8"
click at [429, 291] on span "Add a dependent" at bounding box center [442, 289] width 57 height 10
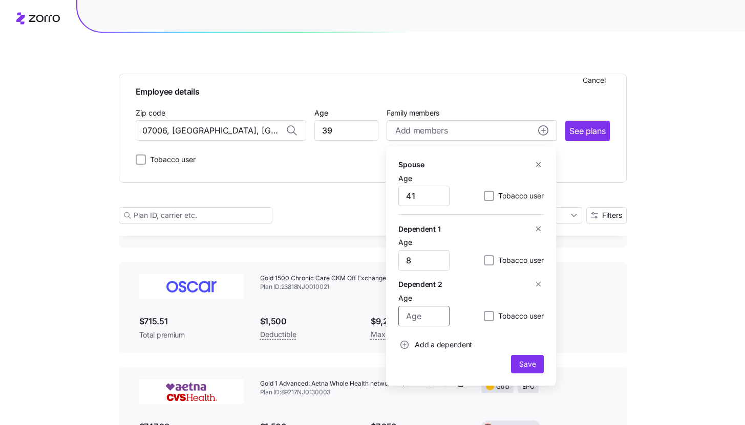
click at [424, 310] on input "Age" at bounding box center [423, 316] width 51 height 20
type input "19"
click at [527, 360] on span "Save" at bounding box center [527, 364] width 16 height 10
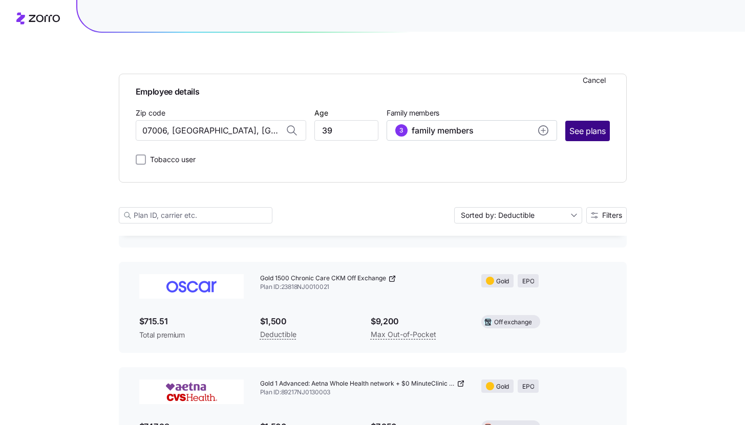
click at [581, 134] on span "See plans" at bounding box center [587, 131] width 36 height 13
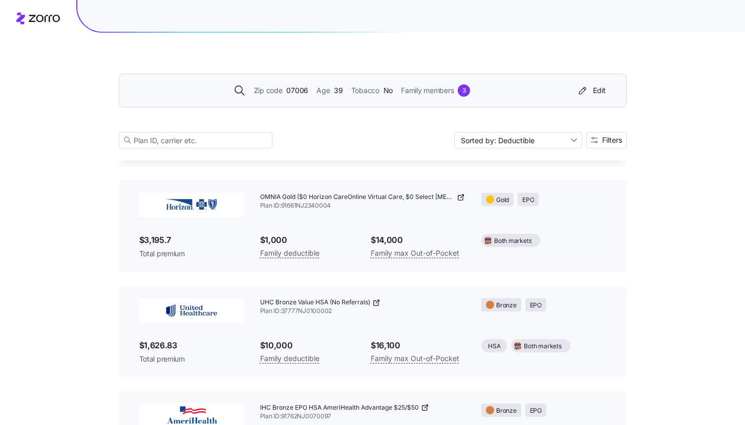
scroll to position [0, 0]
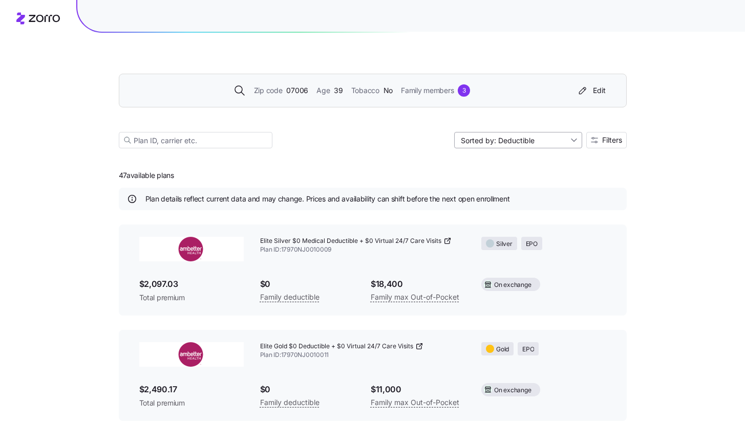
click at [577, 145] on input "Sorted by: Deductible" at bounding box center [518, 140] width 128 height 16
click at [559, 177] on div "Deductible" at bounding box center [517, 179] width 120 height 15
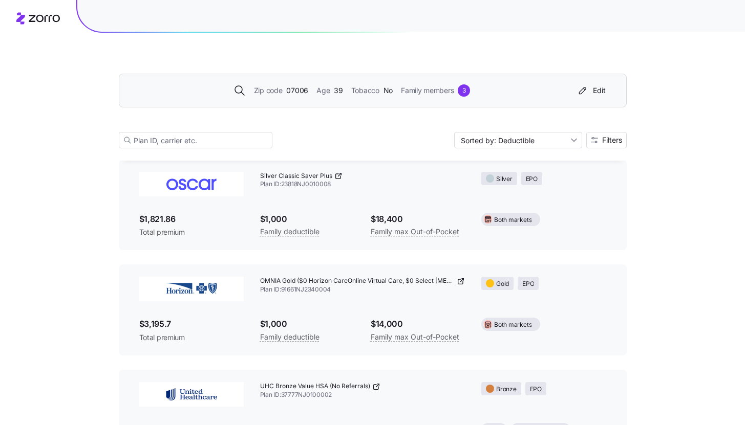
scroll to position [229, 0]
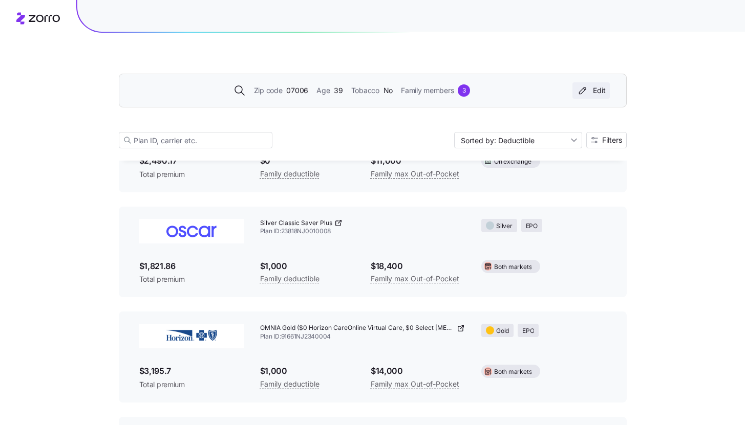
click at [584, 91] on icon "button" at bounding box center [582, 90] width 12 height 10
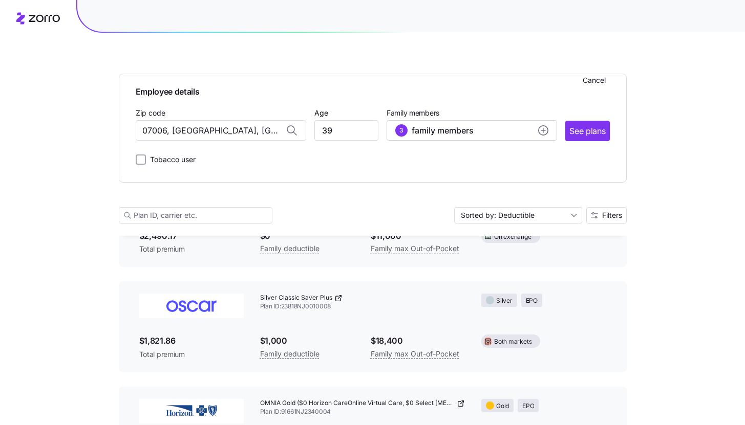
scroll to position [304, 0]
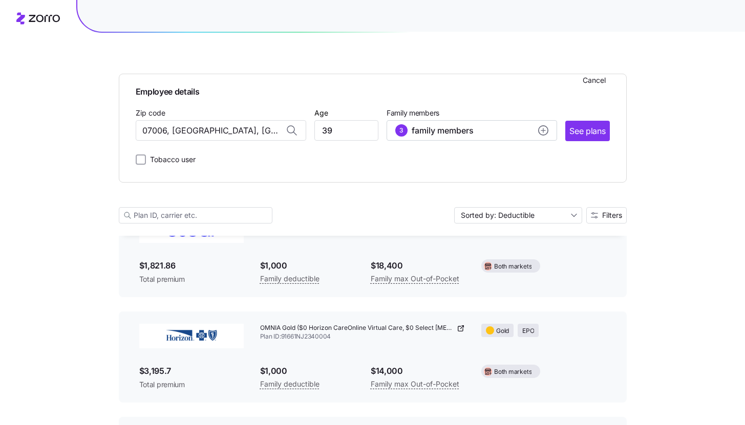
click at [477, 141] on div "Employee details Cancel Zip code 07006, Essex County, NJ Age 39 Family members …" at bounding box center [373, 123] width 474 height 83
click at [475, 134] on div "3 family members" at bounding box center [471, 130] width 153 height 12
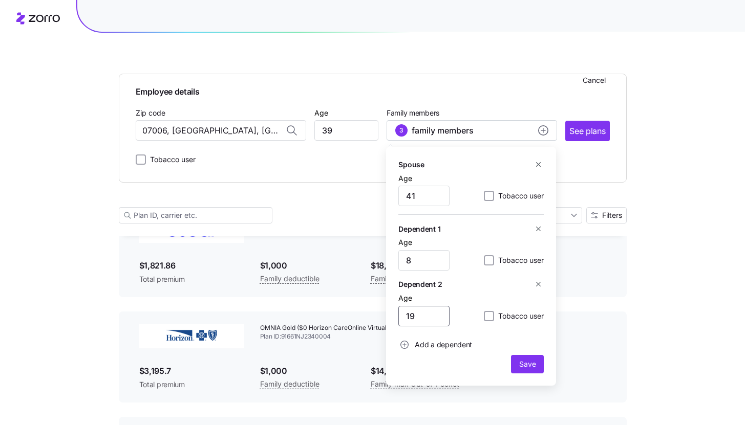
drag, startPoint x: 405, startPoint y: 317, endPoint x: 390, endPoint y: 317, distance: 14.8
click at [390, 317] on div "Spouse Age 41 Tobacco user Dependent 1 Age 8 Tobacco user Dependent 2 Age 19 To…" at bounding box center [471, 266] width 170 height 239
type input "6"
click at [523, 365] on span "Save" at bounding box center [527, 364] width 16 height 10
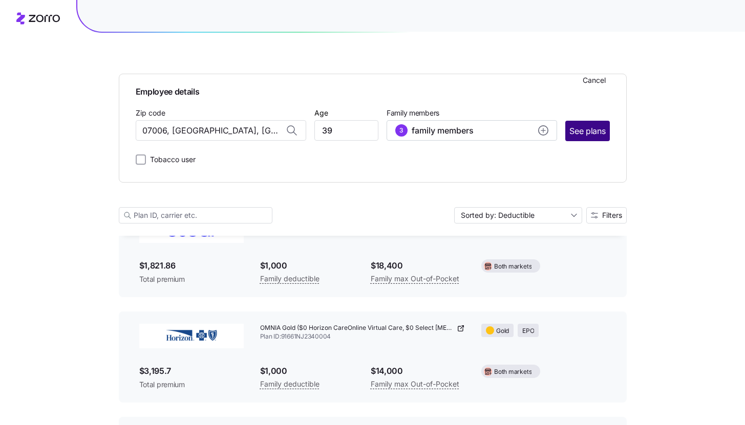
click at [600, 138] on button "See plans" at bounding box center [587, 131] width 44 height 20
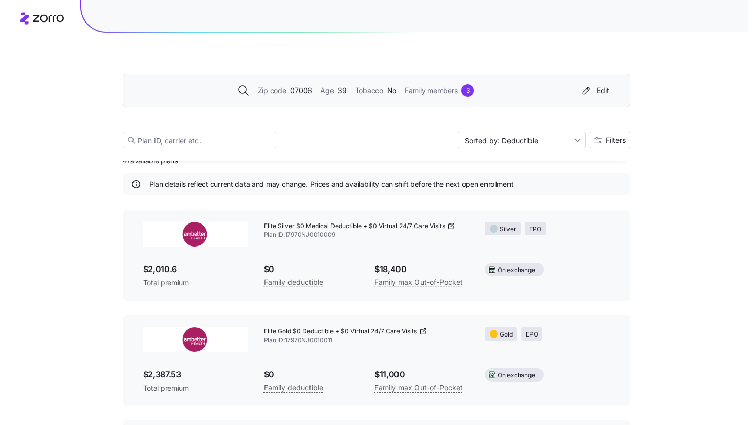
scroll to position [0, 0]
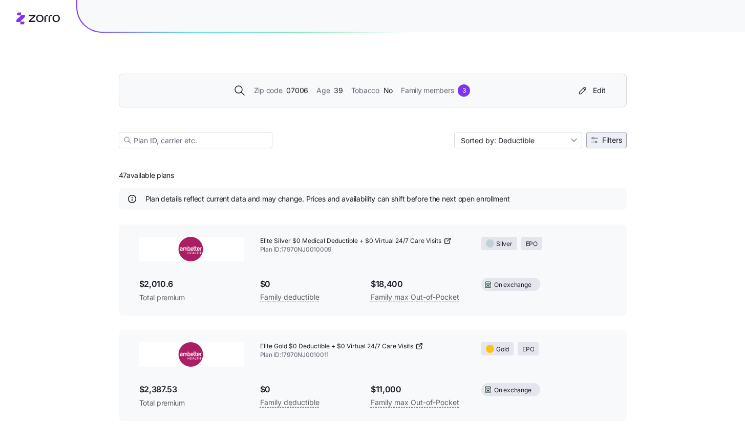
click at [609, 142] on span "Filters" at bounding box center [612, 140] width 20 height 7
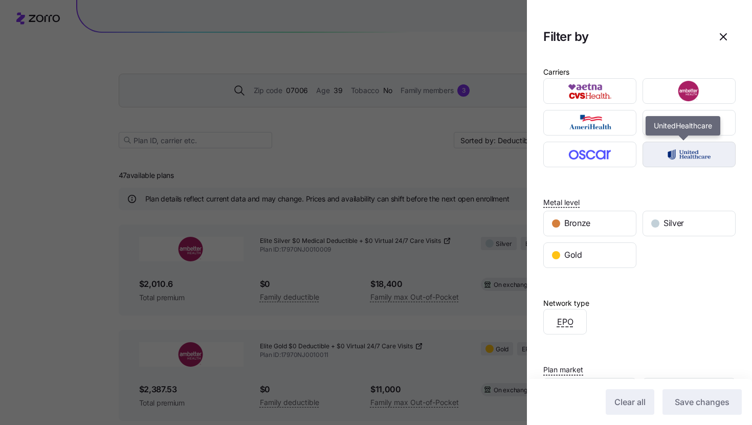
click at [706, 155] on img "button" at bounding box center [689, 154] width 75 height 20
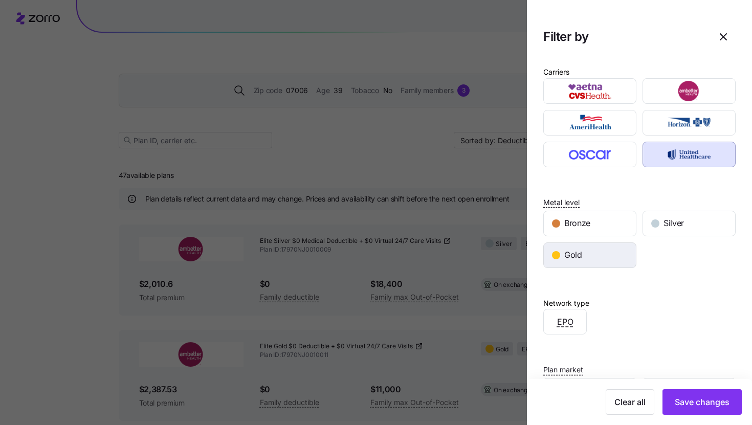
click at [606, 258] on div "Gold" at bounding box center [590, 255] width 92 height 25
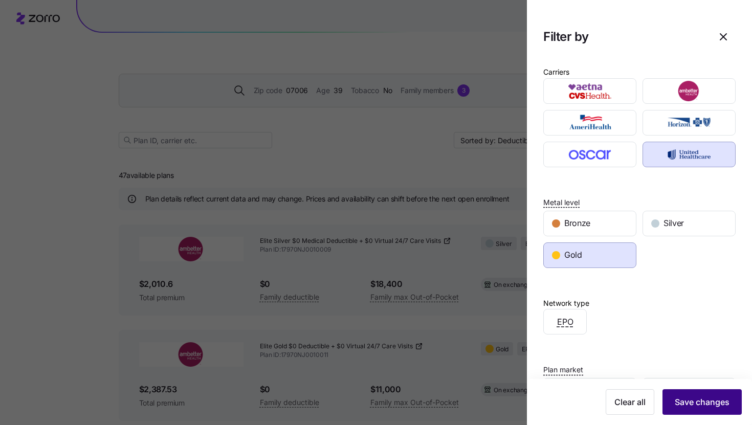
click at [687, 400] on span "Save changes" at bounding box center [702, 402] width 55 height 12
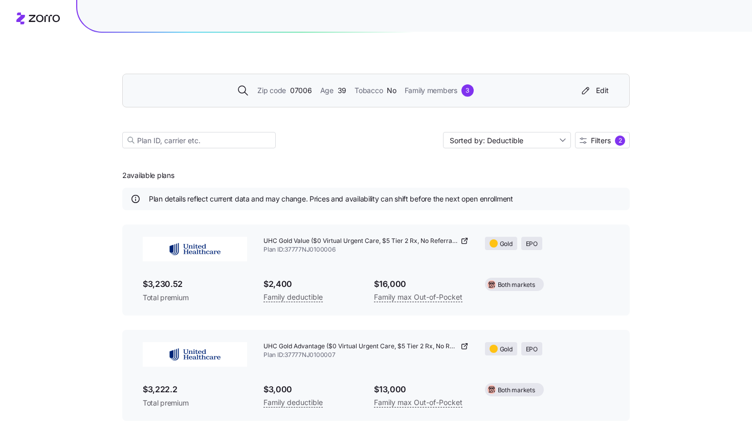
drag, startPoint x: 261, startPoint y: 284, endPoint x: 283, endPoint y: 284, distance: 22.0
click at [268, 284] on div "$2,400 Family deductible" at bounding box center [310, 291] width 111 height 42
drag, startPoint x: 283, startPoint y: 284, endPoint x: 300, endPoint y: 284, distance: 16.4
click at [292, 284] on span "$2,400" at bounding box center [311, 284] width 94 height 13
click at [300, 284] on span "$2,400" at bounding box center [311, 284] width 94 height 13
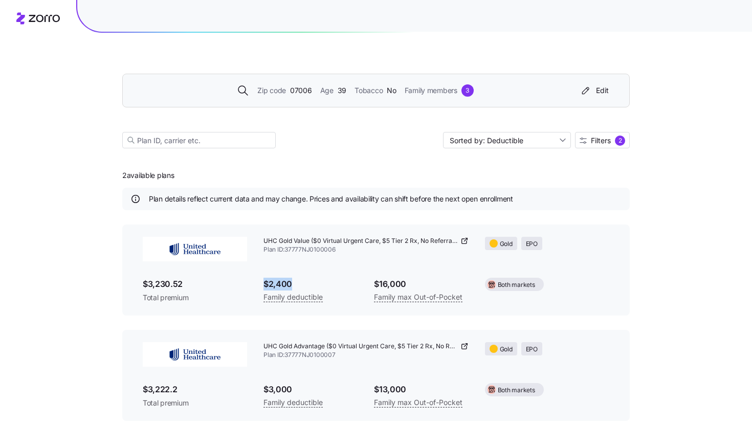
drag, startPoint x: 294, startPoint y: 280, endPoint x: 261, endPoint y: 282, distance: 32.3
click at [261, 282] on div "$2,400 Family deductible" at bounding box center [310, 291] width 111 height 42
click at [661, 268] on div "Zip code 07006 Age 39 Tobacco No Family members 3 Edit Sorted by: Deductible Fi…" at bounding box center [376, 212] width 752 height 425
click at [605, 91] on div "Edit" at bounding box center [594, 90] width 29 height 10
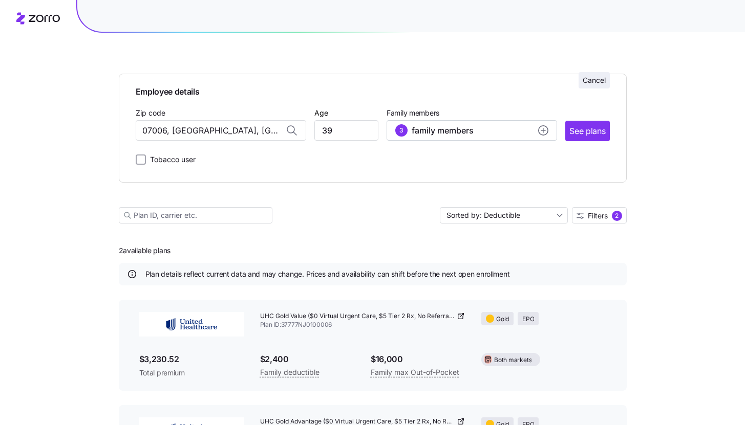
click at [594, 78] on span "Cancel" at bounding box center [593, 80] width 23 height 10
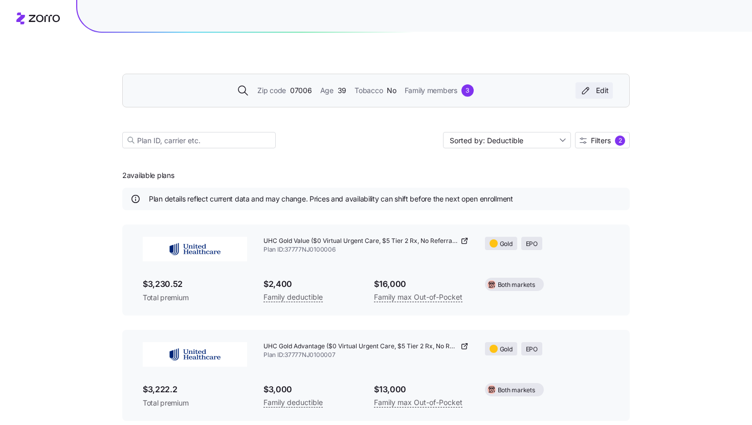
click at [597, 85] on button "Edit" at bounding box center [594, 90] width 37 height 16
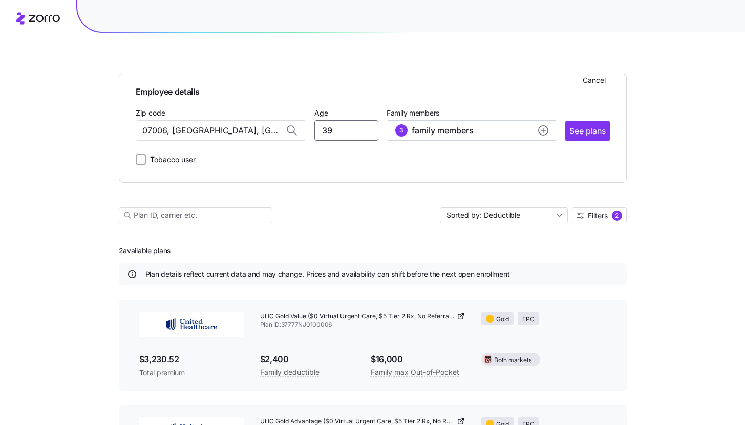
click at [346, 132] on input "39" at bounding box center [346, 130] width 64 height 20
click at [445, 135] on span "family members" at bounding box center [442, 130] width 62 height 12
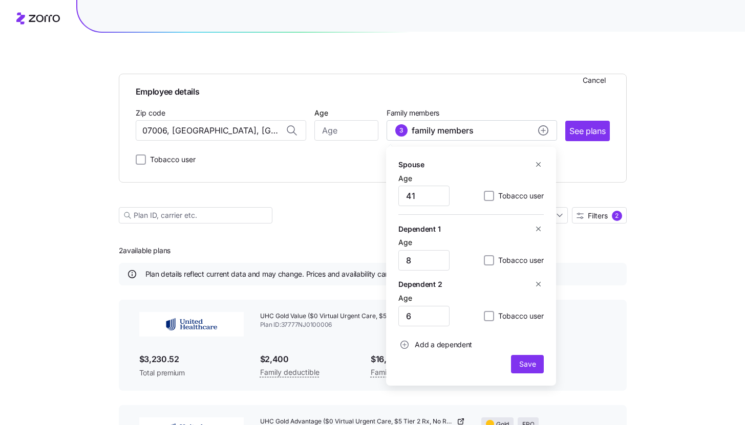
click at [540, 164] on icon "button" at bounding box center [538, 165] width 8 height 8
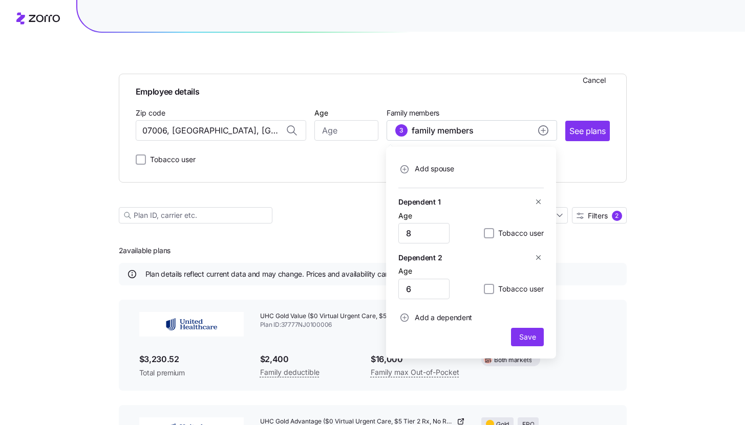
click at [540, 208] on div "Age 8 Tobacco user" at bounding box center [470, 226] width 145 height 36
click at [538, 204] on icon "button" at bounding box center [538, 202] width 8 height 8
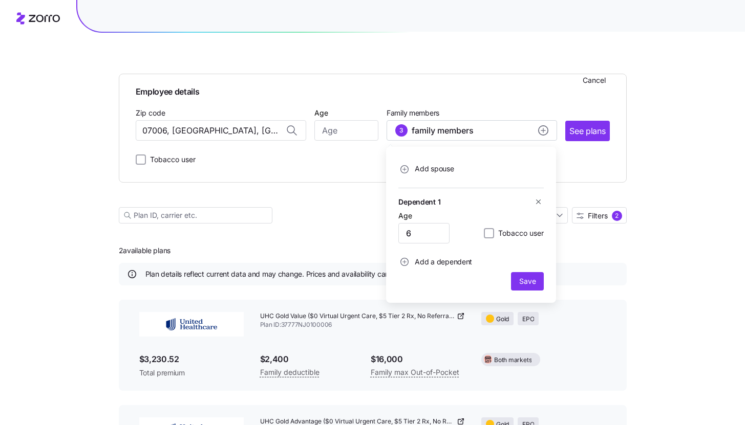
click at [538, 204] on icon "button" at bounding box center [538, 202] width 8 height 8
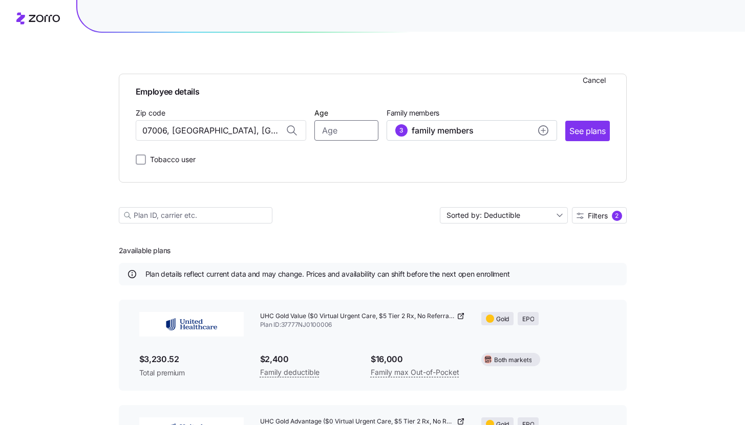
click at [364, 136] on input "Age" at bounding box center [346, 130] width 64 height 20
type input "37"
click at [535, 137] on button "3 family members" at bounding box center [471, 130] width 170 height 20
click at [622, 158] on div "Employee details Cancel Zip code 07006, Essex County, NJ Age 37 Family members …" at bounding box center [373, 128] width 508 height 109
click at [571, 133] on span "See plans" at bounding box center [587, 131] width 36 height 13
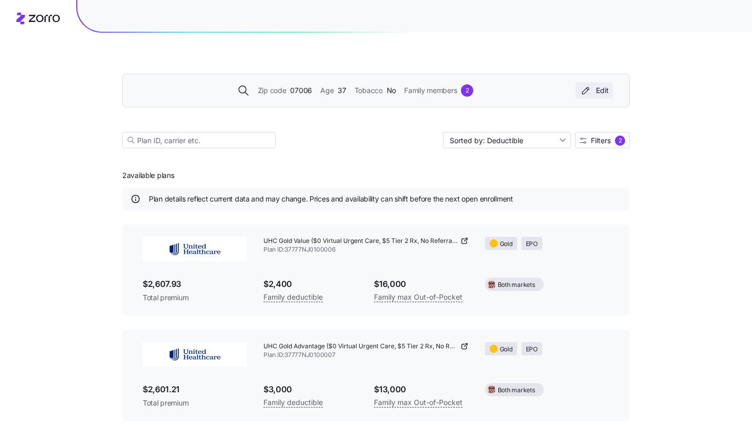
click at [581, 93] on icon "button" at bounding box center [586, 90] width 12 height 10
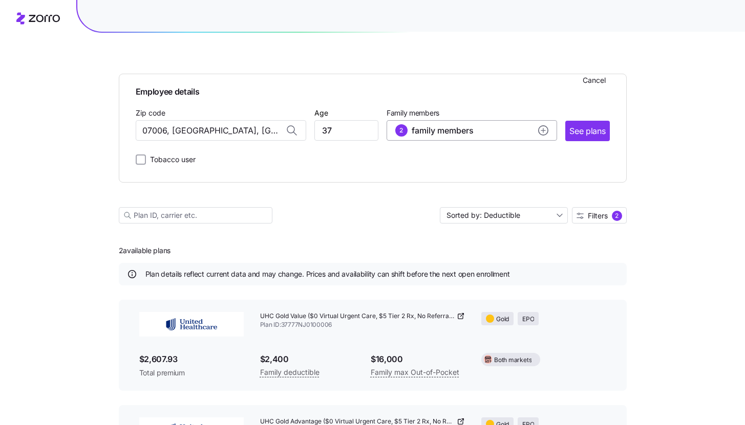
click at [522, 132] on div "2 family members" at bounding box center [471, 130] width 153 height 12
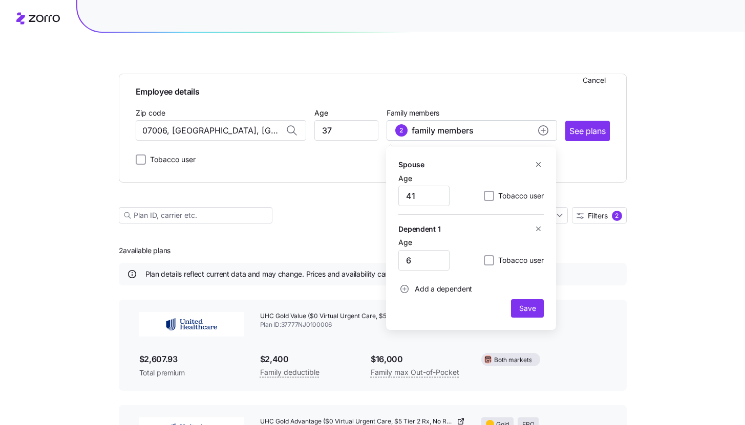
click at [537, 166] on icon "button" at bounding box center [538, 165] width 8 height 8
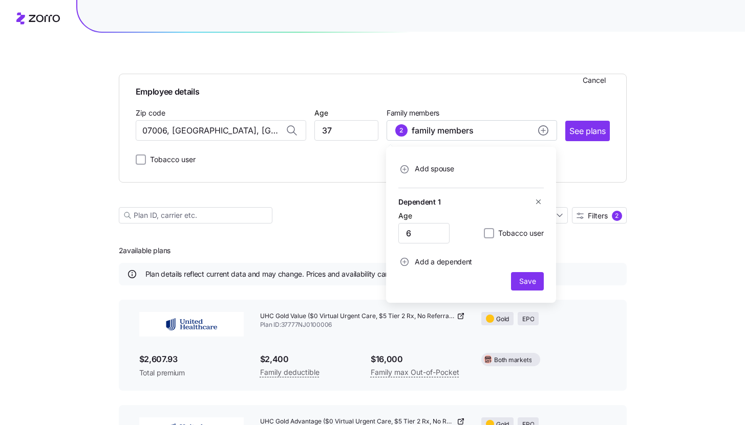
click at [538, 199] on icon "button" at bounding box center [538, 202] width 8 height 8
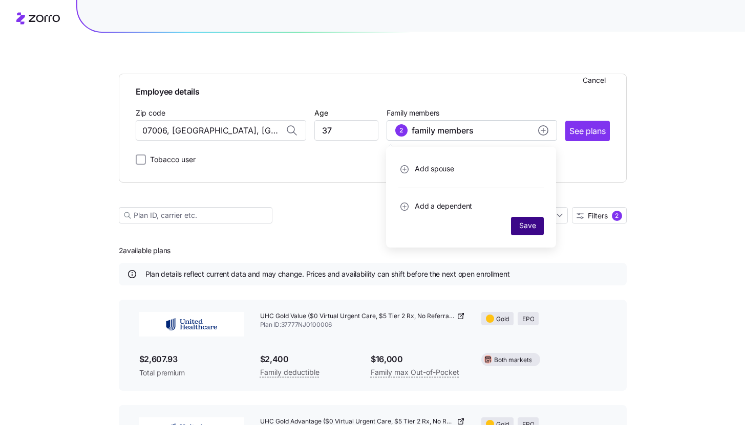
click at [539, 222] on span "Save" at bounding box center [527, 226] width 25 height 10
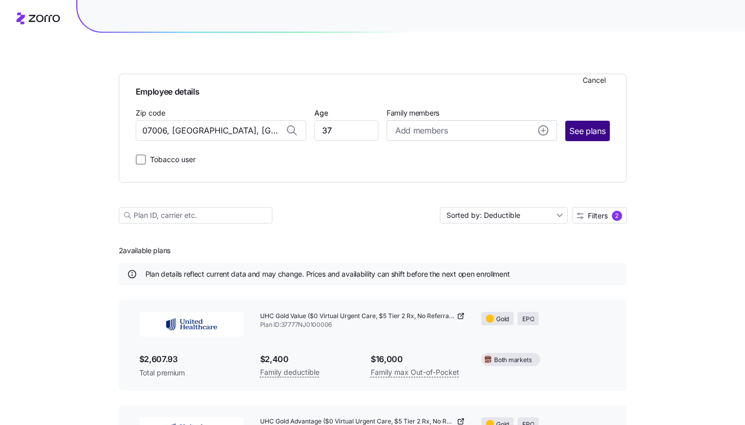
click at [591, 137] on span "See plans" at bounding box center [587, 131] width 36 height 13
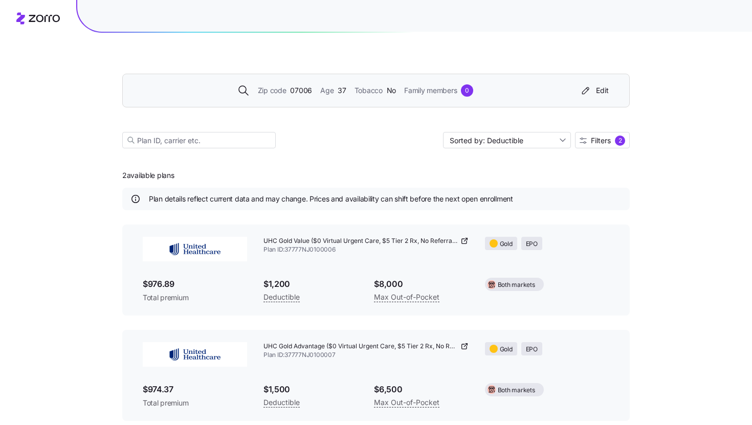
click at [659, 241] on div "Zip code 07006 Age 37 Tobacco No Family members 0 Edit Sorted by: Deductible Fi…" at bounding box center [376, 212] width 752 height 425
click at [641, 218] on div "Zip code 07006 Age 37 Tobacco No Family members 0 Edit Sorted by: Deductible Fi…" at bounding box center [376, 212] width 752 height 425
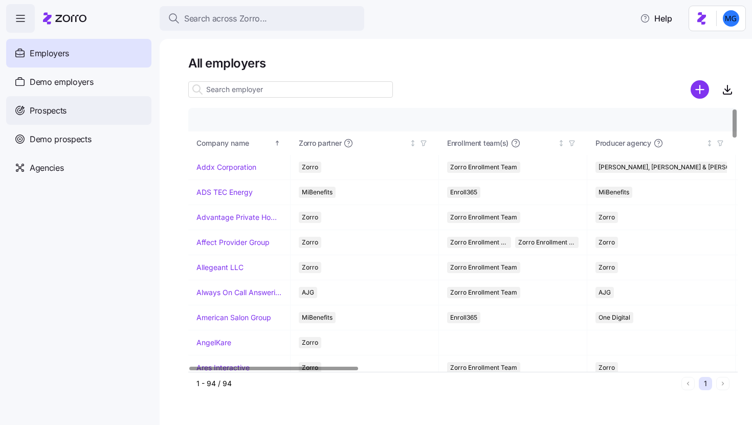
click at [63, 113] on span "Prospects" at bounding box center [48, 110] width 37 height 13
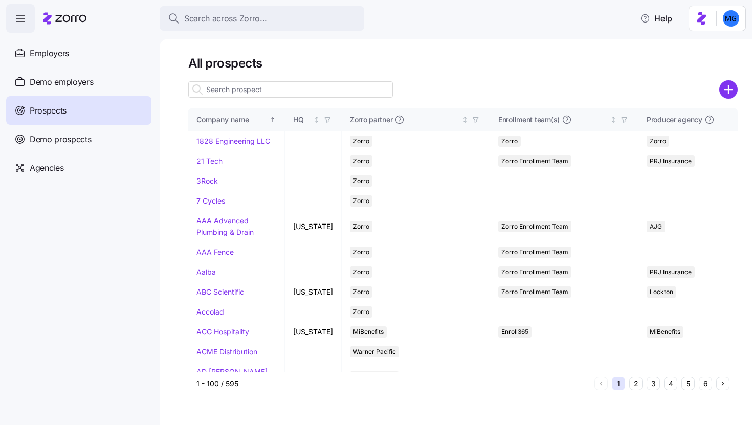
click at [300, 90] on input at bounding box center [290, 89] width 205 height 16
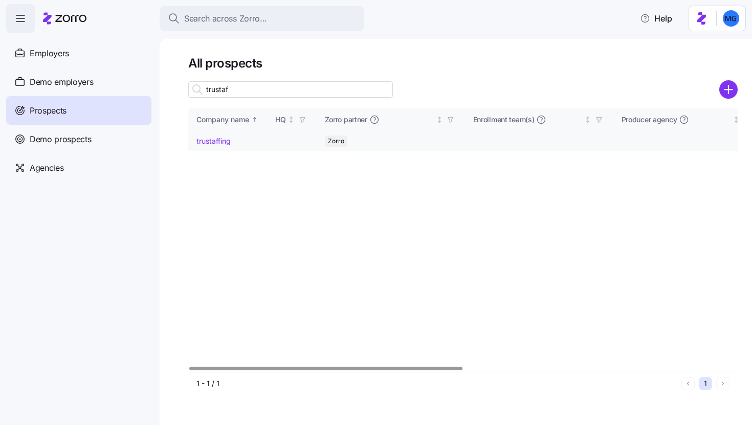
type input "trustaf"
click at [224, 140] on link "trustaffing" at bounding box center [213, 141] width 34 height 9
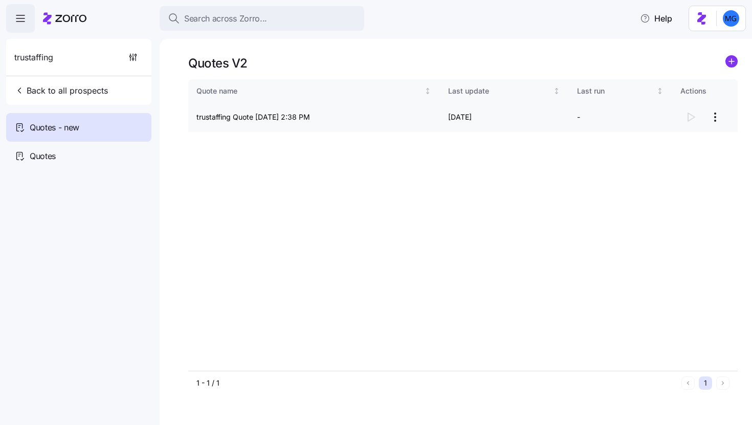
click at [715, 119] on html "Search across Zorro... Help trustaffing Back to all prospects Quotes - new Quot…" at bounding box center [376, 209] width 752 height 419
click at [685, 146] on div "Continue setup" at bounding box center [674, 142] width 94 height 16
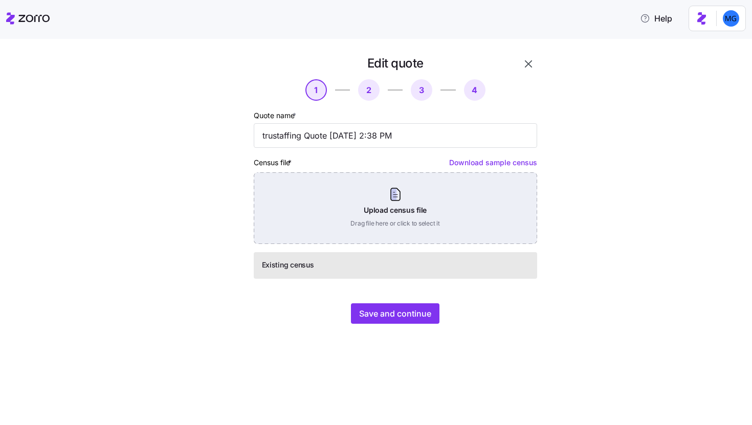
click at [423, 212] on div "Upload census file Drag file here or click to select it" at bounding box center [395, 208] width 283 height 72
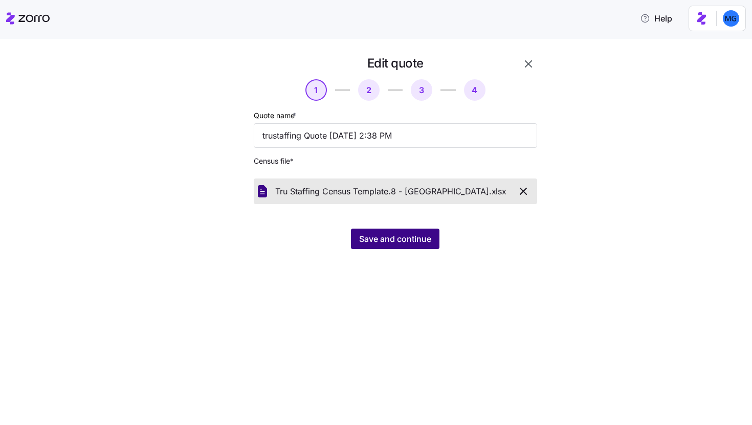
click at [370, 233] on span "Save and continue" at bounding box center [395, 239] width 72 height 12
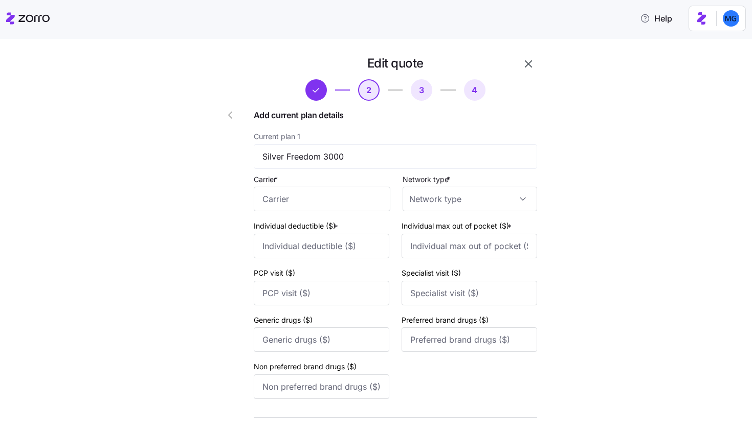
scroll to position [405, 0]
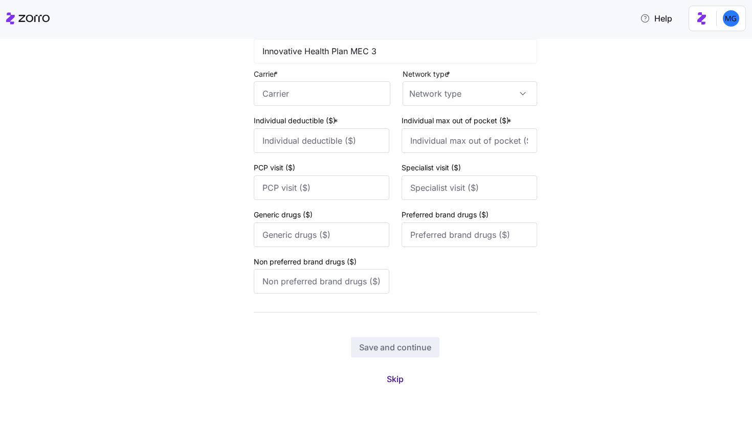
click at [393, 380] on span "Skip" at bounding box center [395, 379] width 17 height 12
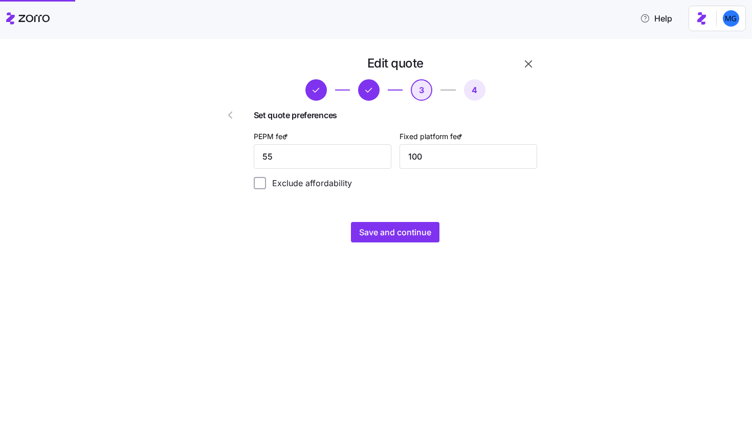
scroll to position [0, 0]
click at [423, 240] on button "Save and continue" at bounding box center [395, 232] width 89 height 20
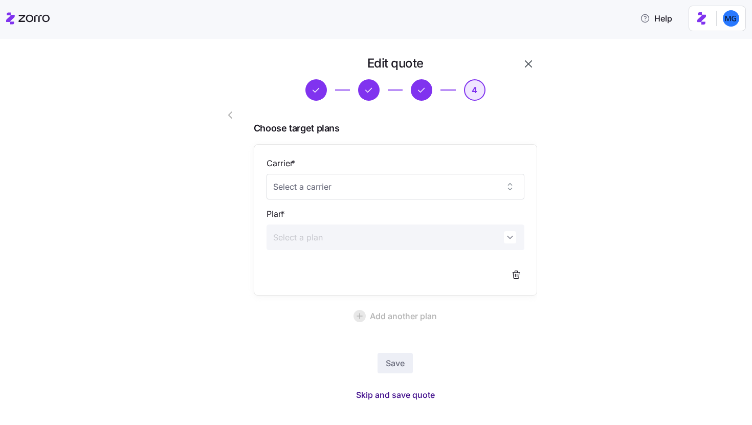
click at [398, 395] on span "Skip and save quote" at bounding box center [395, 395] width 79 height 12
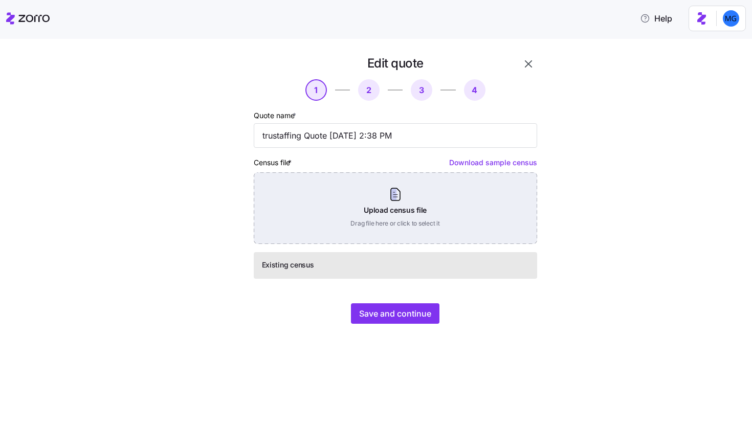
click at [401, 207] on div "Upload census file Drag file here or click to select it" at bounding box center [395, 208] width 283 height 72
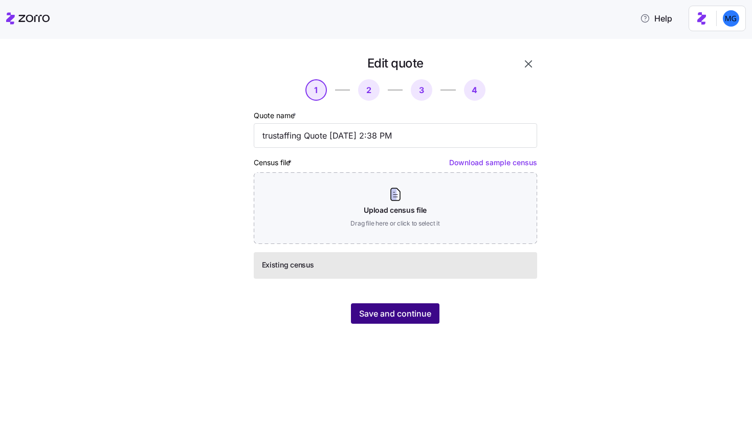
click at [400, 319] on span "Save and continue" at bounding box center [395, 314] width 72 height 12
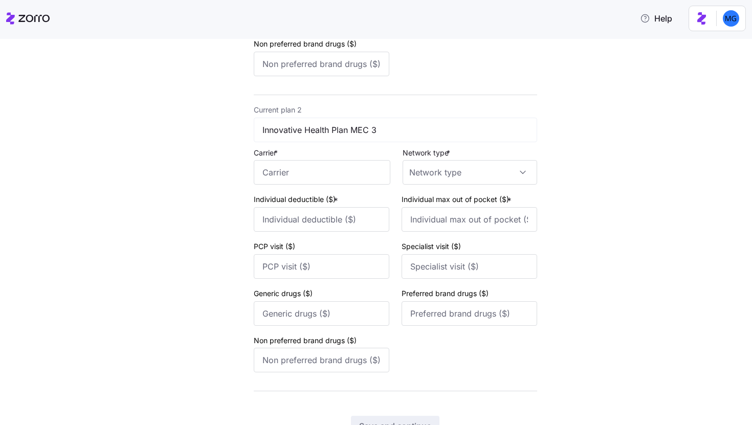
scroll to position [405, 0]
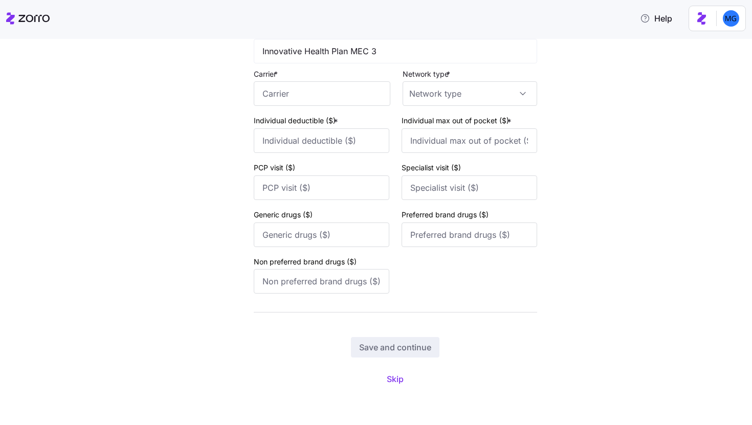
click at [392, 388] on div "Edit quote 2 3 4 Add current plan details Current plan 1 Silver Freedom 3000 Ca…" at bounding box center [383, 27] width 358 height 747
click at [391, 382] on span "Skip" at bounding box center [395, 379] width 17 height 12
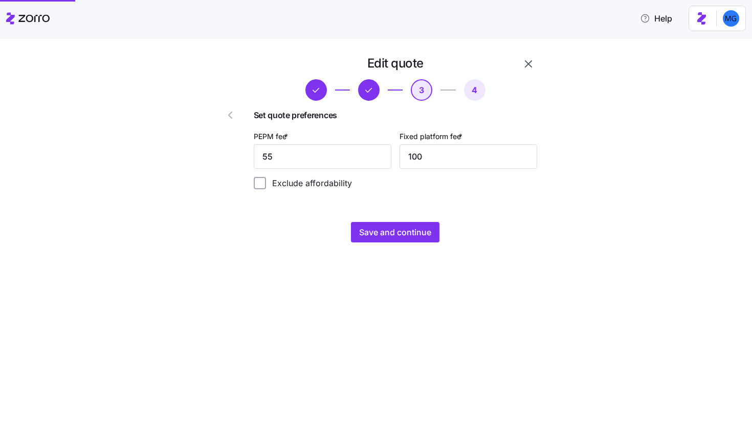
scroll to position [0, 0]
click at [414, 231] on span "Save and continue" at bounding box center [395, 232] width 72 height 12
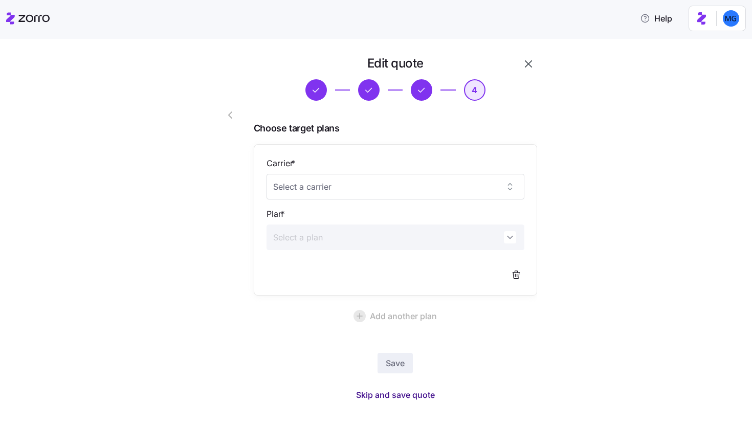
click at [413, 399] on span "Skip and save quote" at bounding box center [395, 395] width 79 height 12
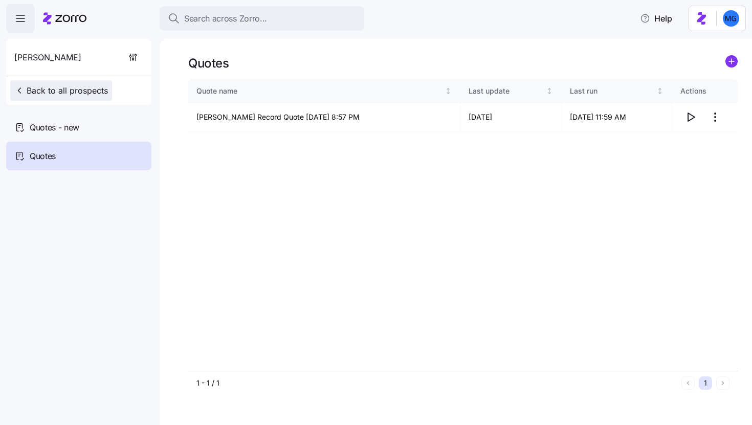
click at [51, 85] on span "Back to all prospects" at bounding box center [61, 90] width 94 height 12
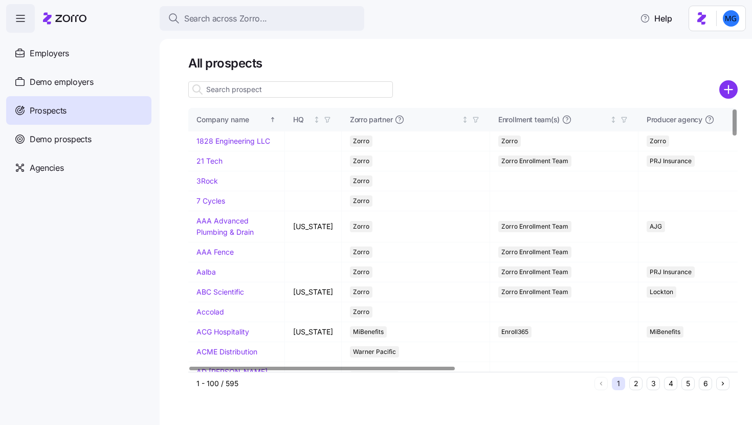
click at [233, 86] on input at bounding box center [290, 89] width 205 height 16
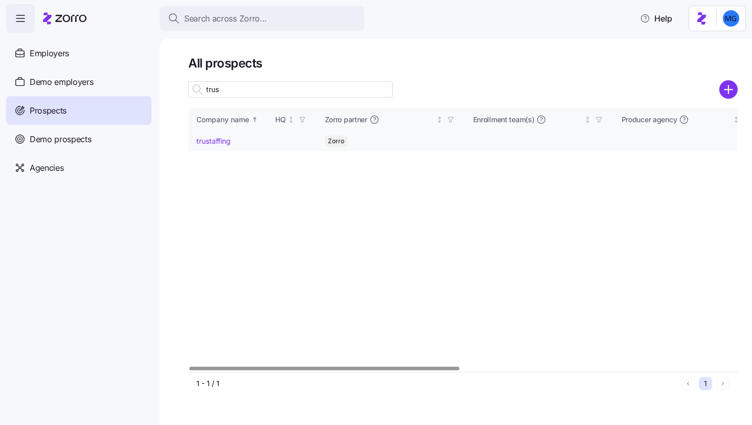
type input "trus"
click at [221, 144] on link "trustaffing" at bounding box center [213, 141] width 34 height 9
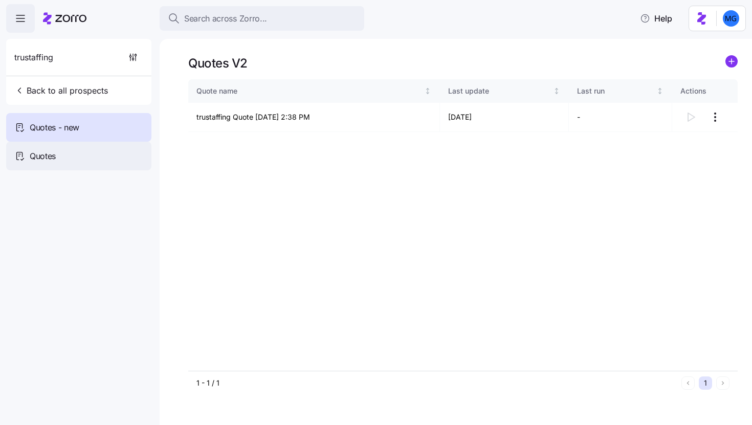
click at [49, 161] on span "Quotes" at bounding box center [43, 156] width 26 height 13
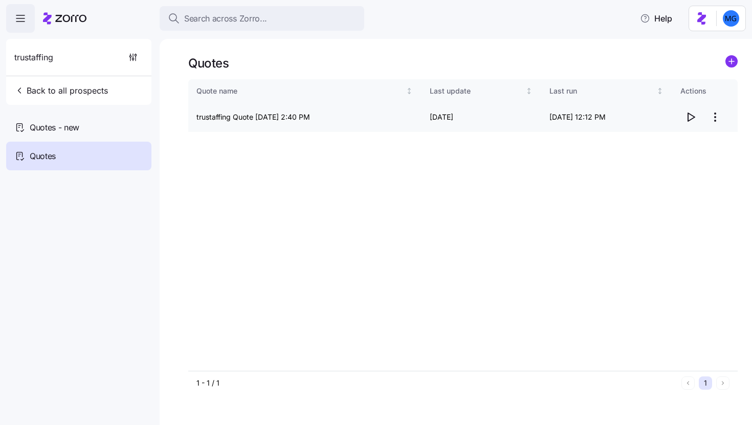
click at [695, 119] on icon "button" at bounding box center [691, 117] width 12 height 12
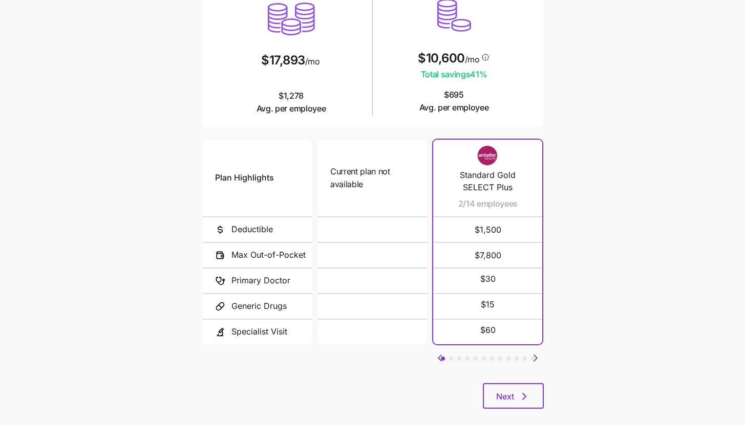
scroll to position [133, 0]
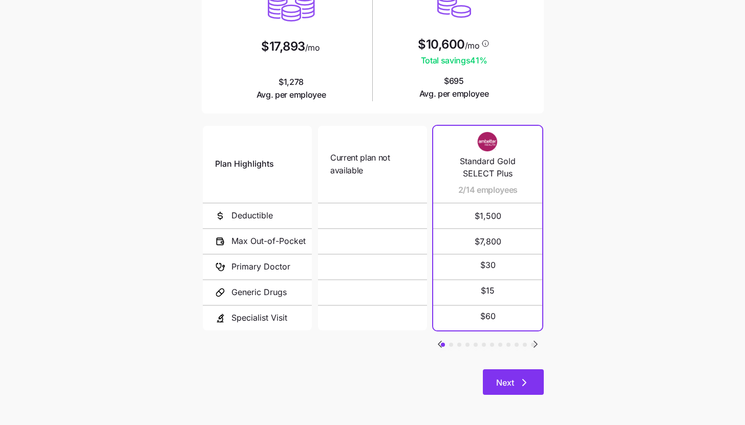
click at [519, 382] on icon "button" at bounding box center [524, 383] width 12 height 12
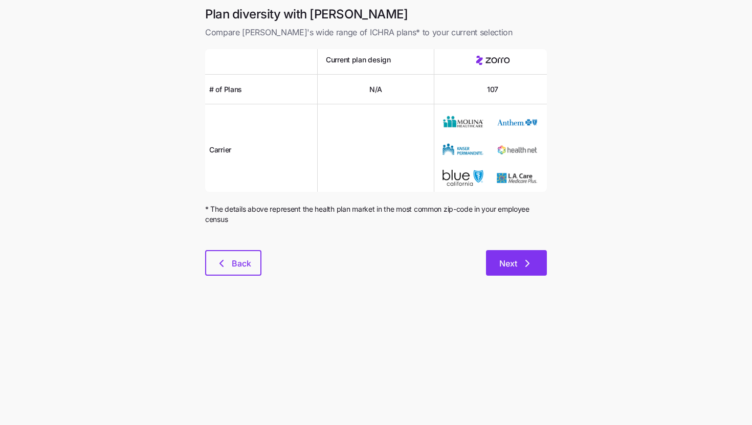
click at [538, 265] on button "Next" at bounding box center [516, 263] width 61 height 26
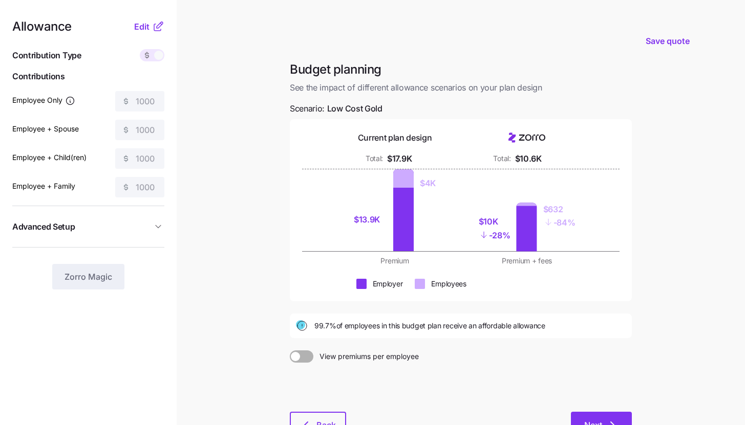
click at [592, 417] on button "Next" at bounding box center [601, 425] width 61 height 26
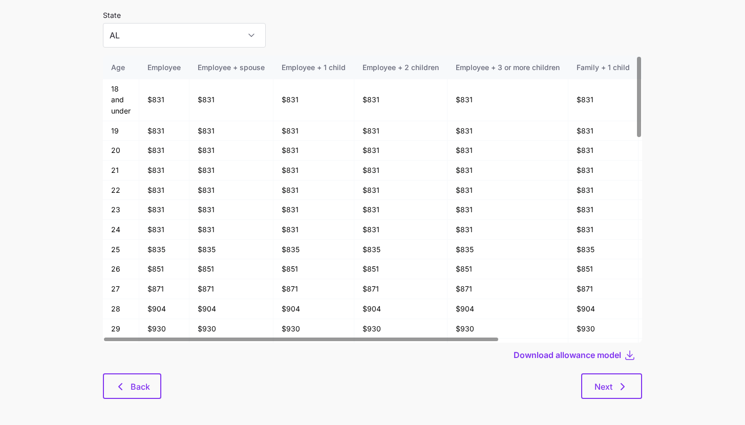
scroll to position [55, 0]
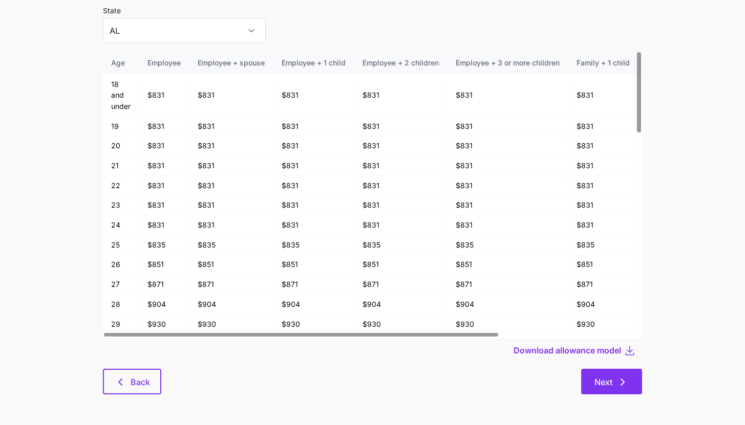
click at [608, 377] on span "Next" at bounding box center [603, 382] width 18 height 12
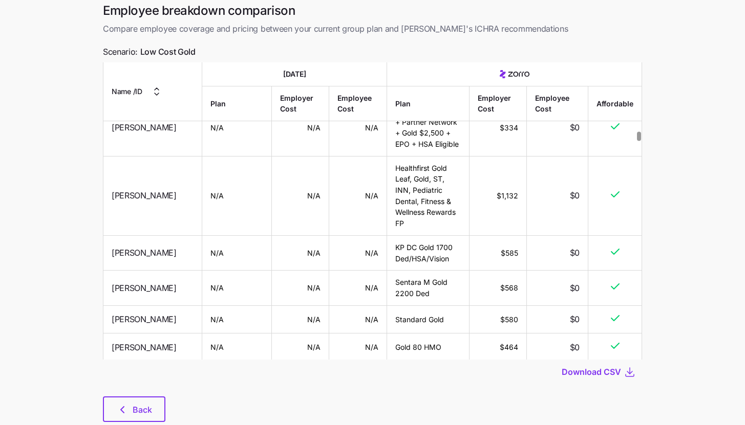
scroll to position [72, 0]
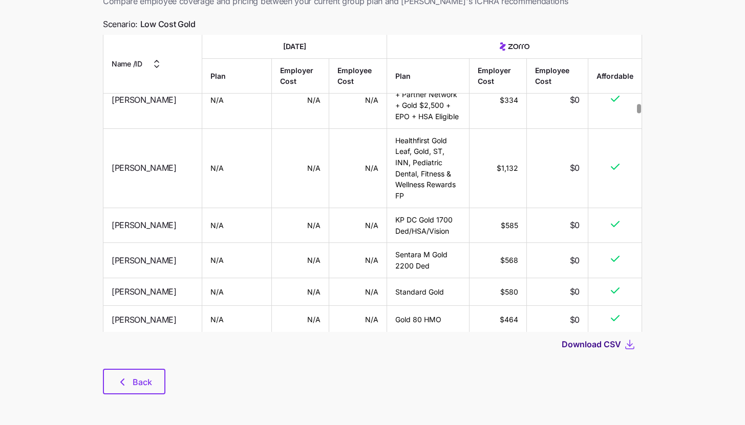
click at [603, 350] on span "Download CSV" at bounding box center [590, 344] width 59 height 12
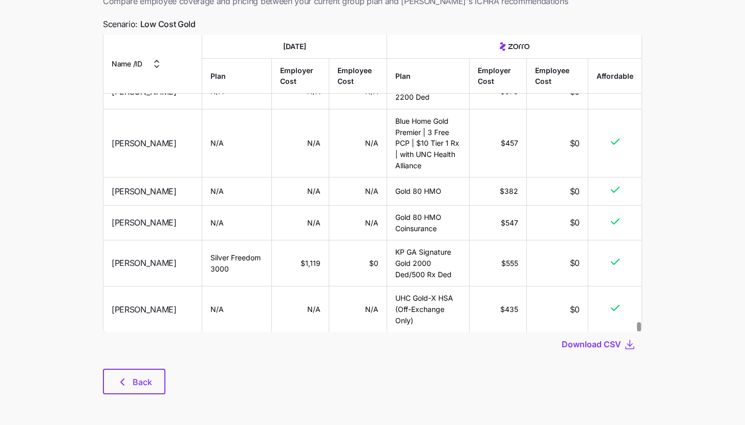
click at [640, 332] on div at bounding box center [639, 326] width 4 height 9
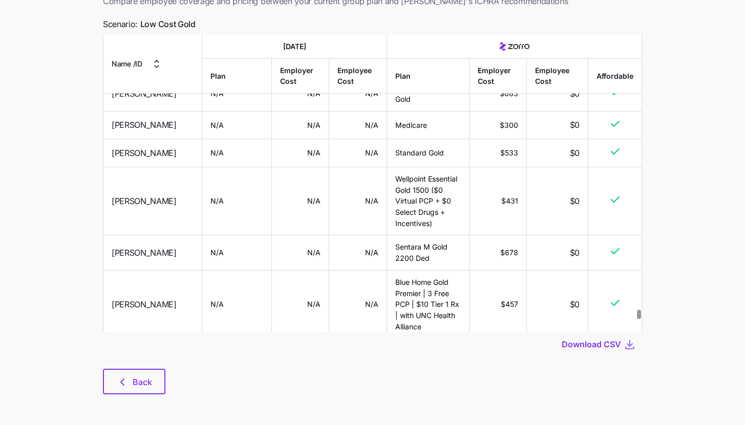
scroll to position [11150, 0]
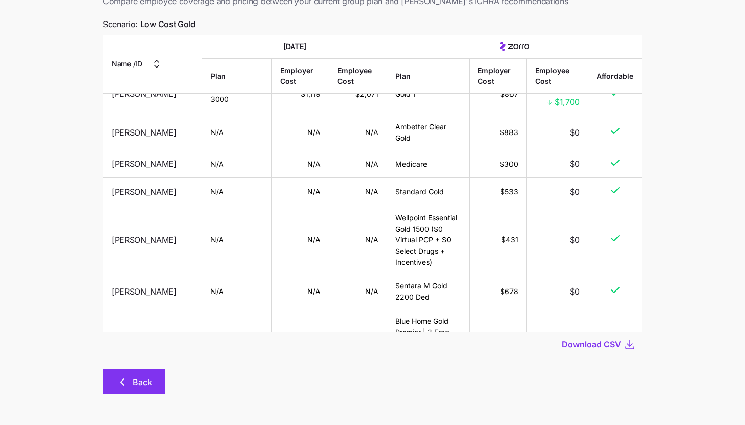
click at [146, 379] on span "Back" at bounding box center [142, 382] width 19 height 12
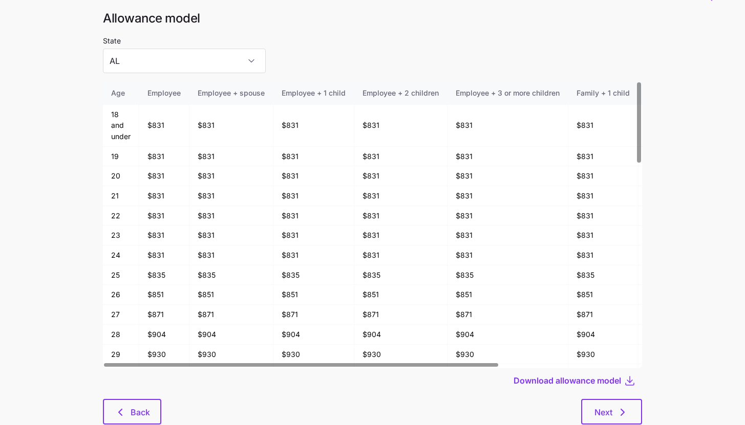
scroll to position [55, 0]
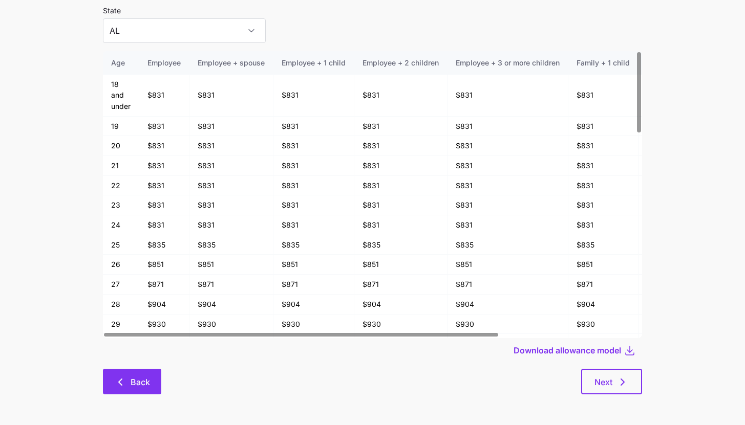
click at [134, 380] on span "Back" at bounding box center [139, 382] width 19 height 12
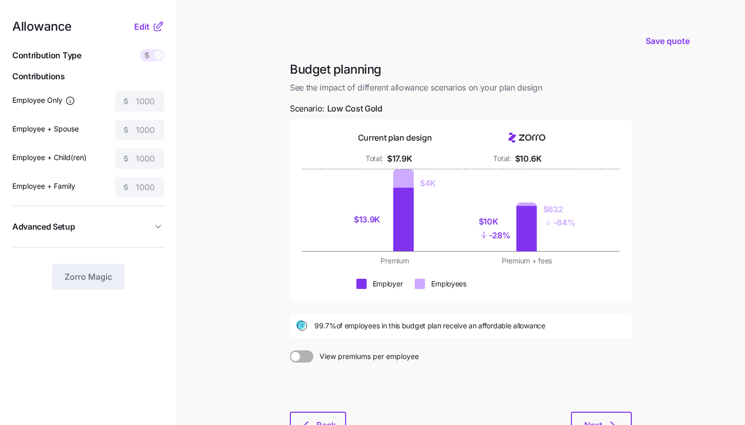
click at [154, 28] on icon at bounding box center [157, 27] width 7 height 7
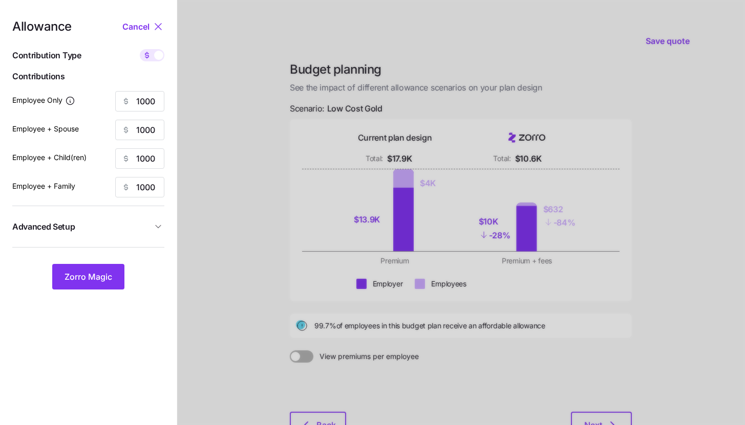
click at [154, 55] on span at bounding box center [158, 55] width 9 height 9
click at [140, 49] on input "checkbox" at bounding box center [140, 49] width 0 height 0
type input "158"
type input "79"
type input "91"
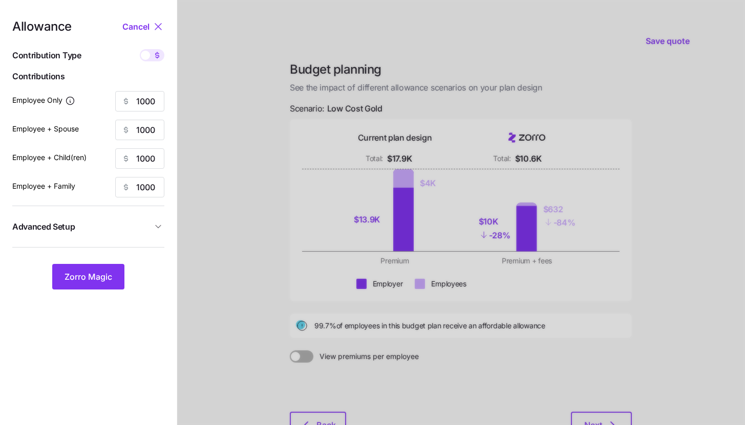
type input "58"
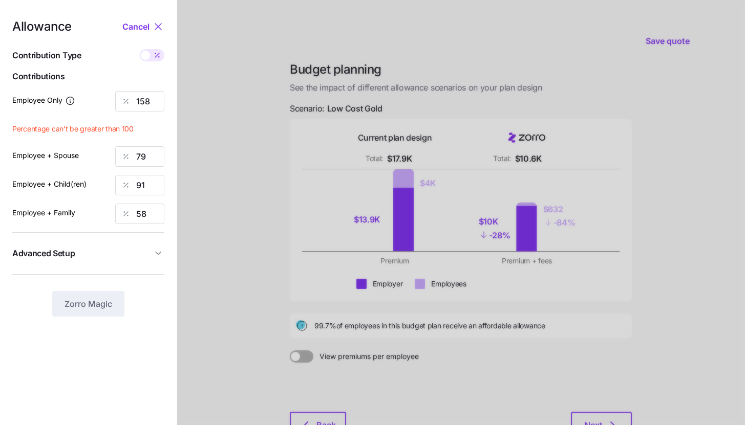
click at [227, 286] on div at bounding box center [460, 251] width 567 height 503
click at [625, 202] on div at bounding box center [460, 251] width 567 height 503
click at [151, 18] on nav "Allowance Cancel Contribution Type Use classes Contributions Employee Only 158 …" at bounding box center [88, 251] width 177 height 503
click at [154, 25] on icon at bounding box center [158, 26] width 12 height 12
type input "1000"
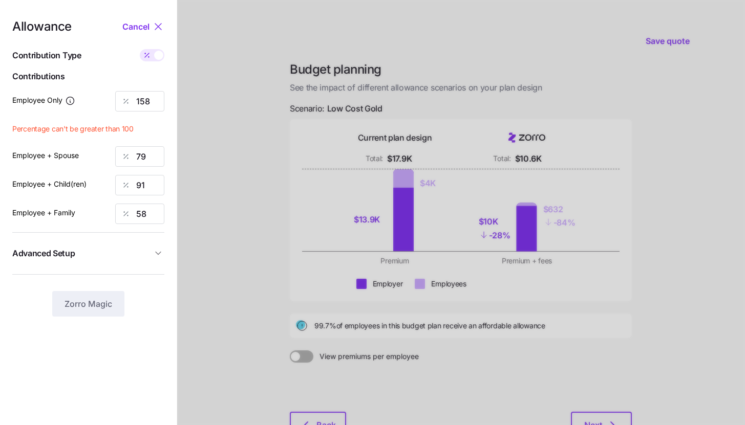
type input "1000"
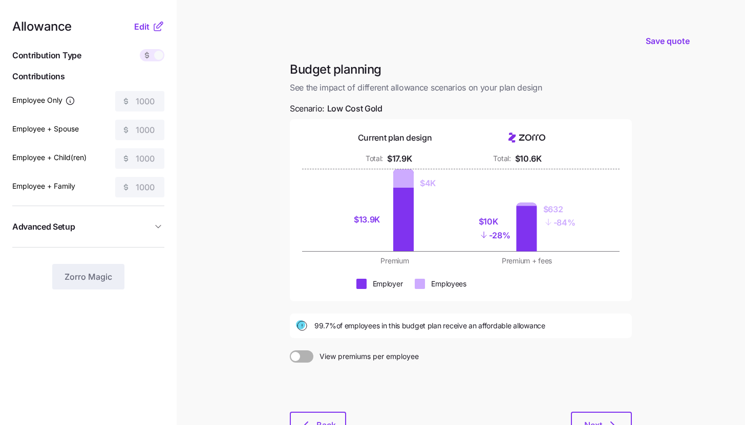
click at [364, 354] on span "View premiums per employee" at bounding box center [365, 357] width 105 height 12
click at [290, 351] on input "View premiums per employee" at bounding box center [290, 351] width 0 height 0
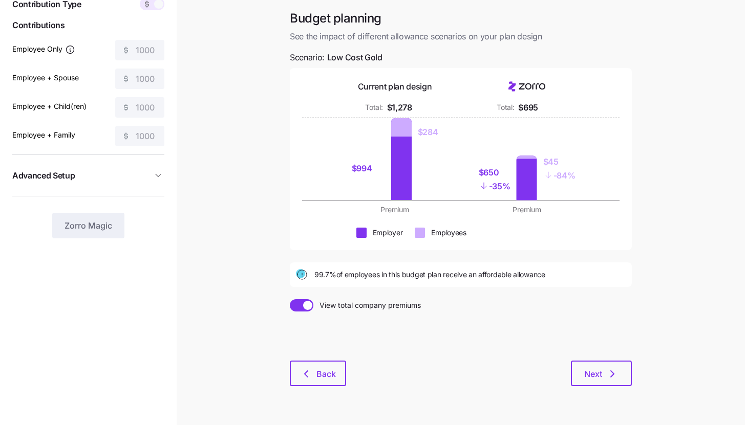
scroll to position [78, 0]
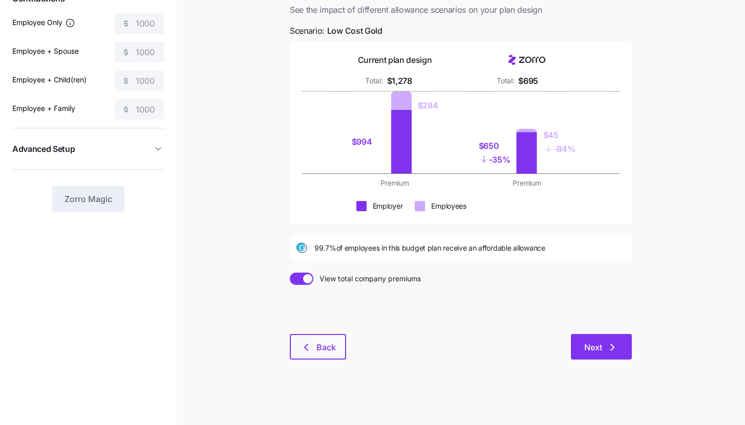
click at [616, 353] on icon "button" at bounding box center [612, 347] width 12 height 12
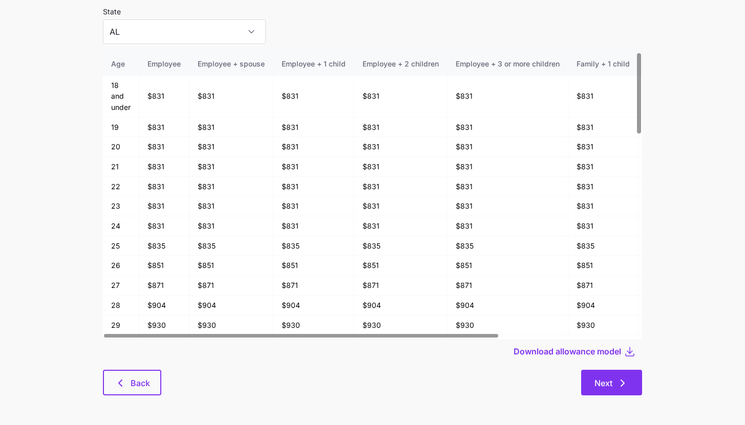
scroll to position [55, 0]
click at [636, 385] on button "Next" at bounding box center [611, 382] width 61 height 26
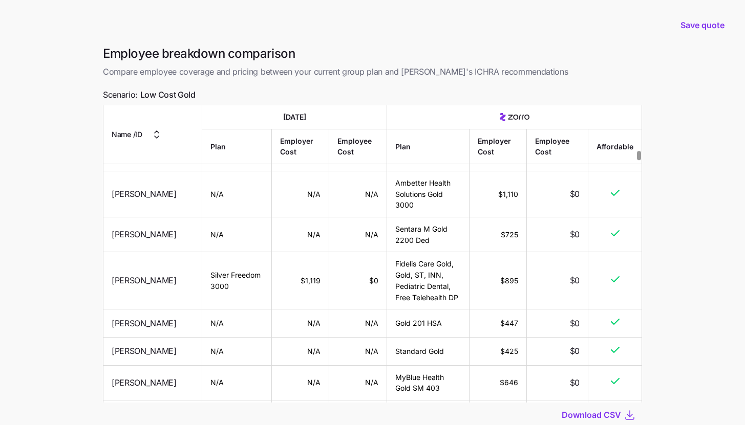
scroll to position [72, 0]
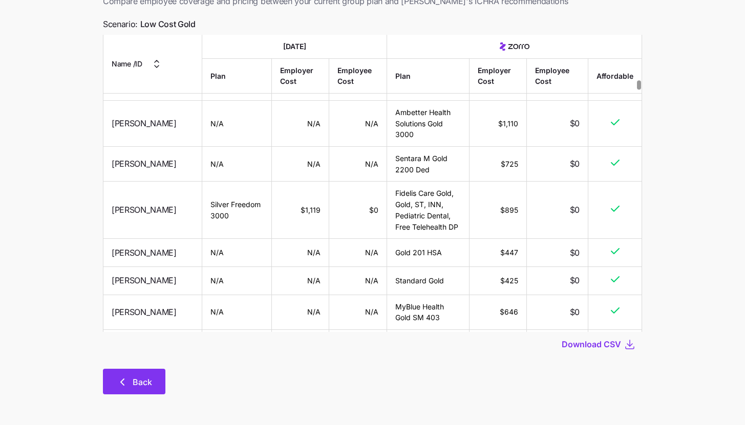
click at [133, 371] on button "Back" at bounding box center [134, 382] width 62 height 26
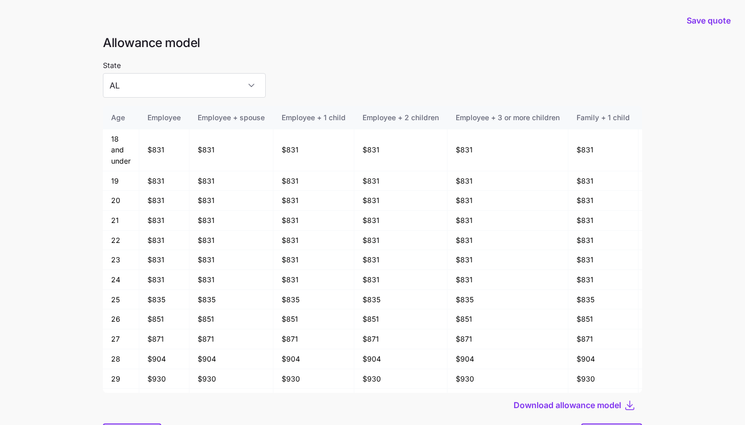
scroll to position [55, 0]
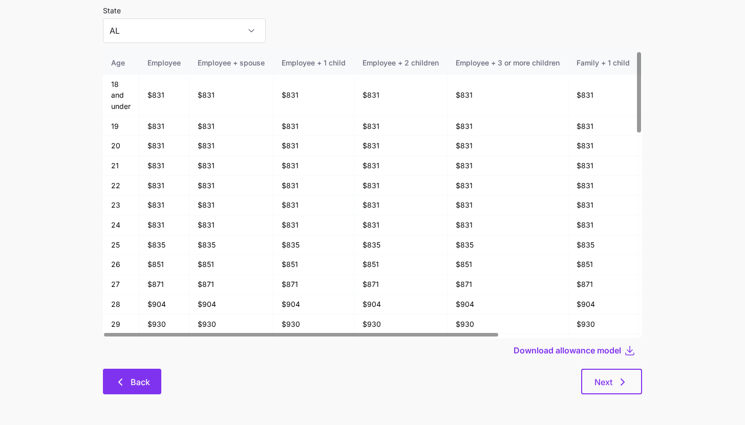
click at [132, 371] on button "Back" at bounding box center [132, 382] width 58 height 26
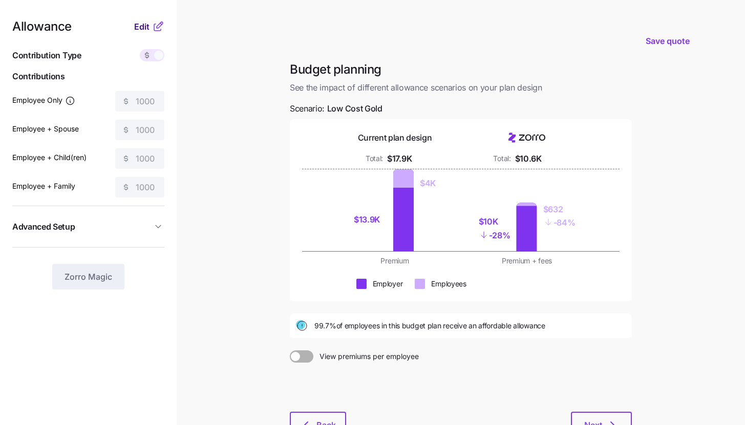
click at [147, 29] on span "Edit" at bounding box center [141, 26] width 15 height 12
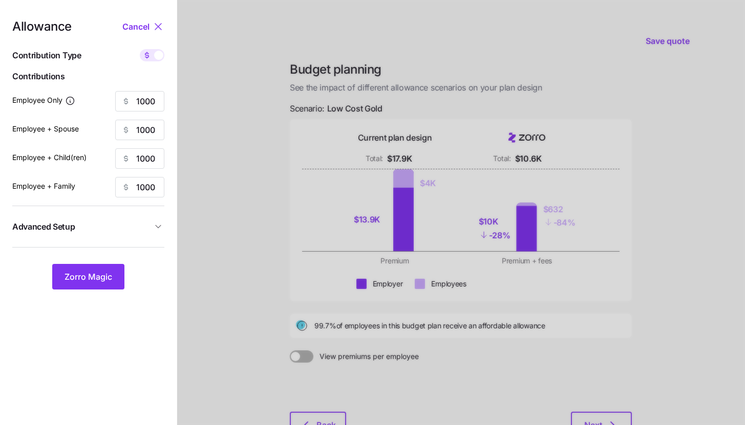
click at [159, 55] on span at bounding box center [158, 55] width 9 height 9
click at [140, 49] on input "checkbox" at bounding box center [140, 49] width 0 height 0
type input "158"
type input "79"
type input "91"
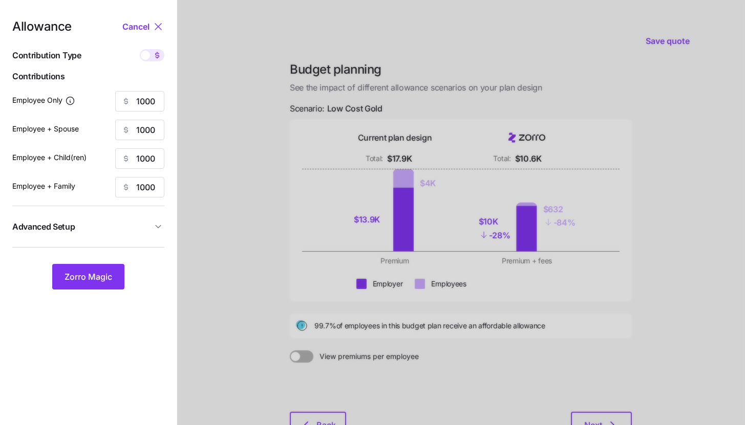
type input "58"
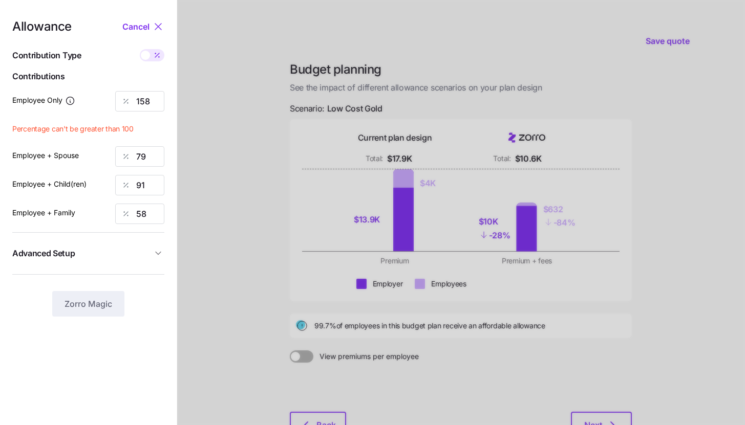
click at [159, 55] on icon at bounding box center [157, 55] width 8 height 8
click at [140, 49] on input "checkbox" at bounding box center [140, 49] width 0 height 0
type input "1000"
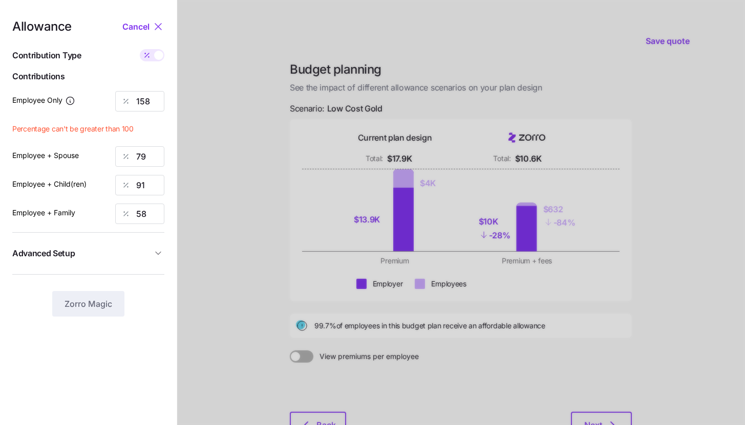
type input "1000"
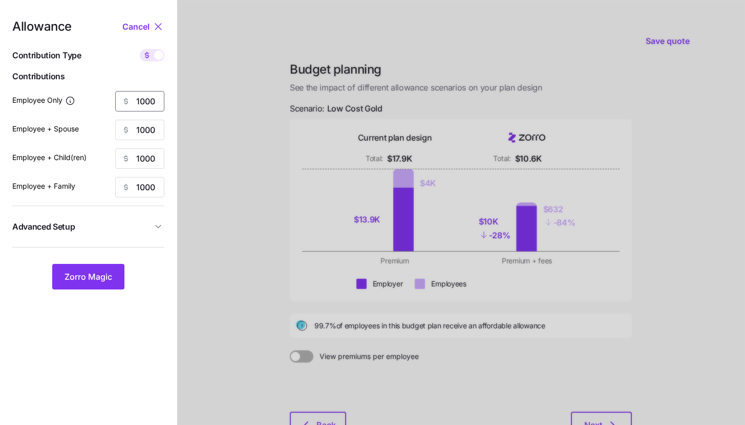
click at [154, 98] on input "1000" at bounding box center [139, 101] width 49 height 20
type input "1"
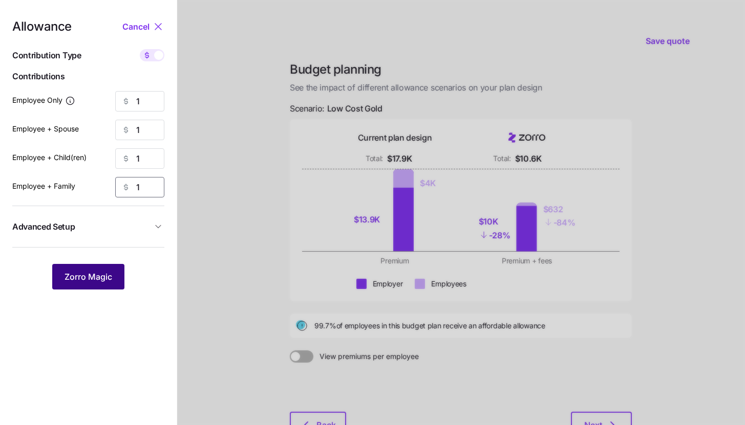
type input "1"
click at [115, 284] on button "Zorro Magic" at bounding box center [88, 277] width 72 height 26
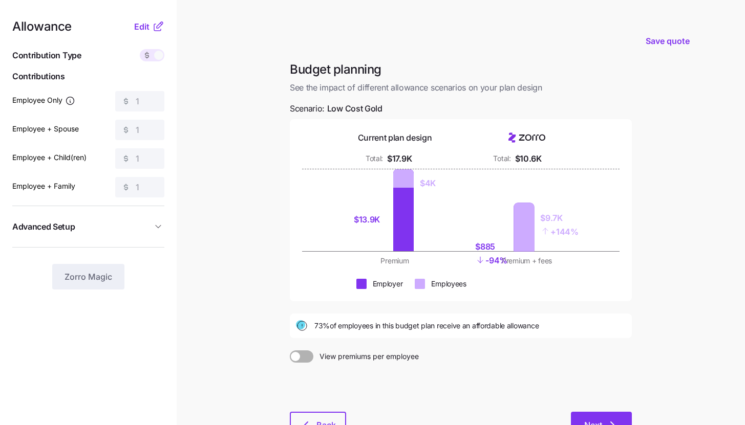
click at [610, 422] on icon "button" at bounding box center [612, 425] width 12 height 12
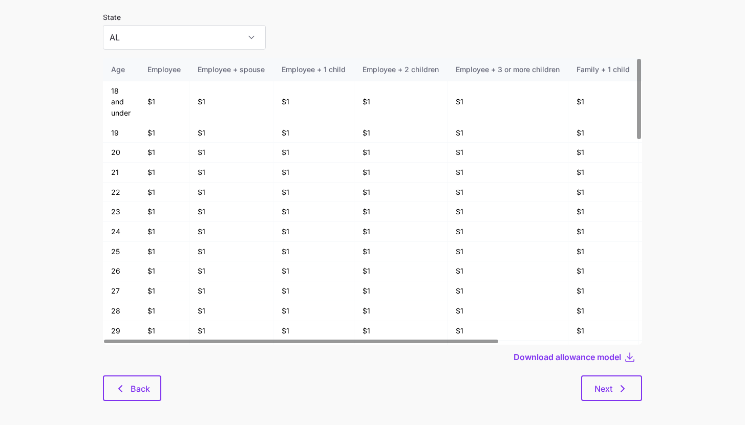
scroll to position [55, 0]
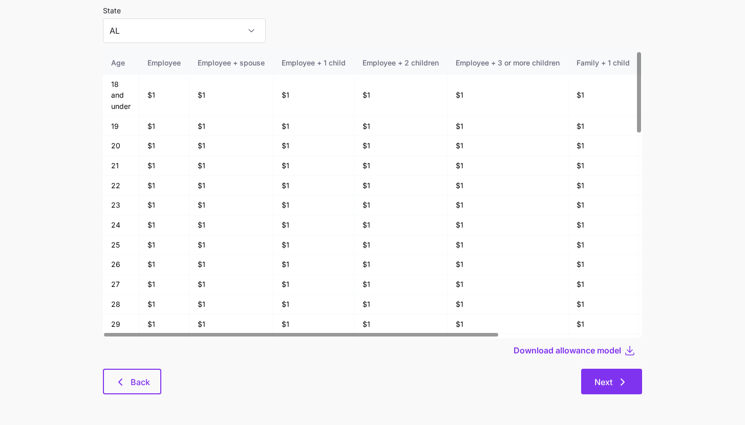
click at [612, 391] on button "Next" at bounding box center [611, 382] width 61 height 26
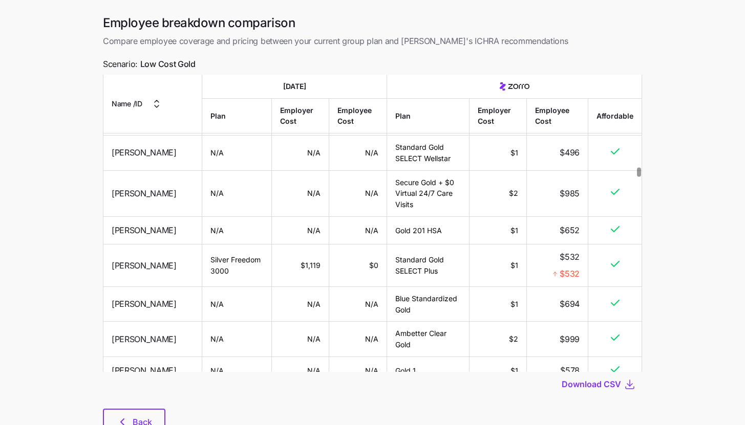
scroll to position [72, 0]
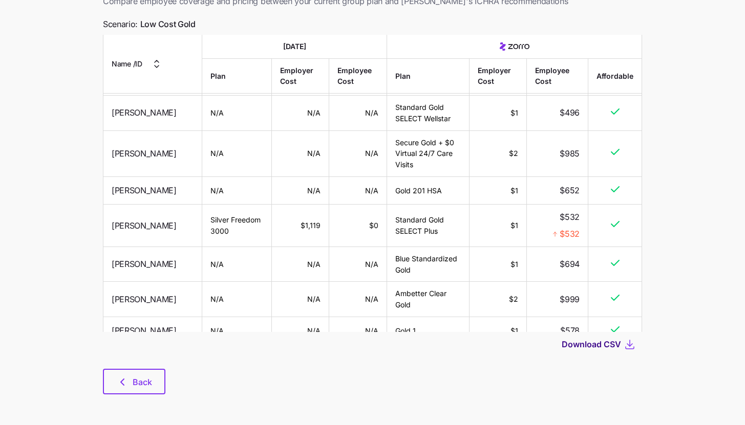
click at [607, 344] on span "Download CSV" at bounding box center [590, 344] width 59 height 12
